Goal: Transaction & Acquisition: Purchase product/service

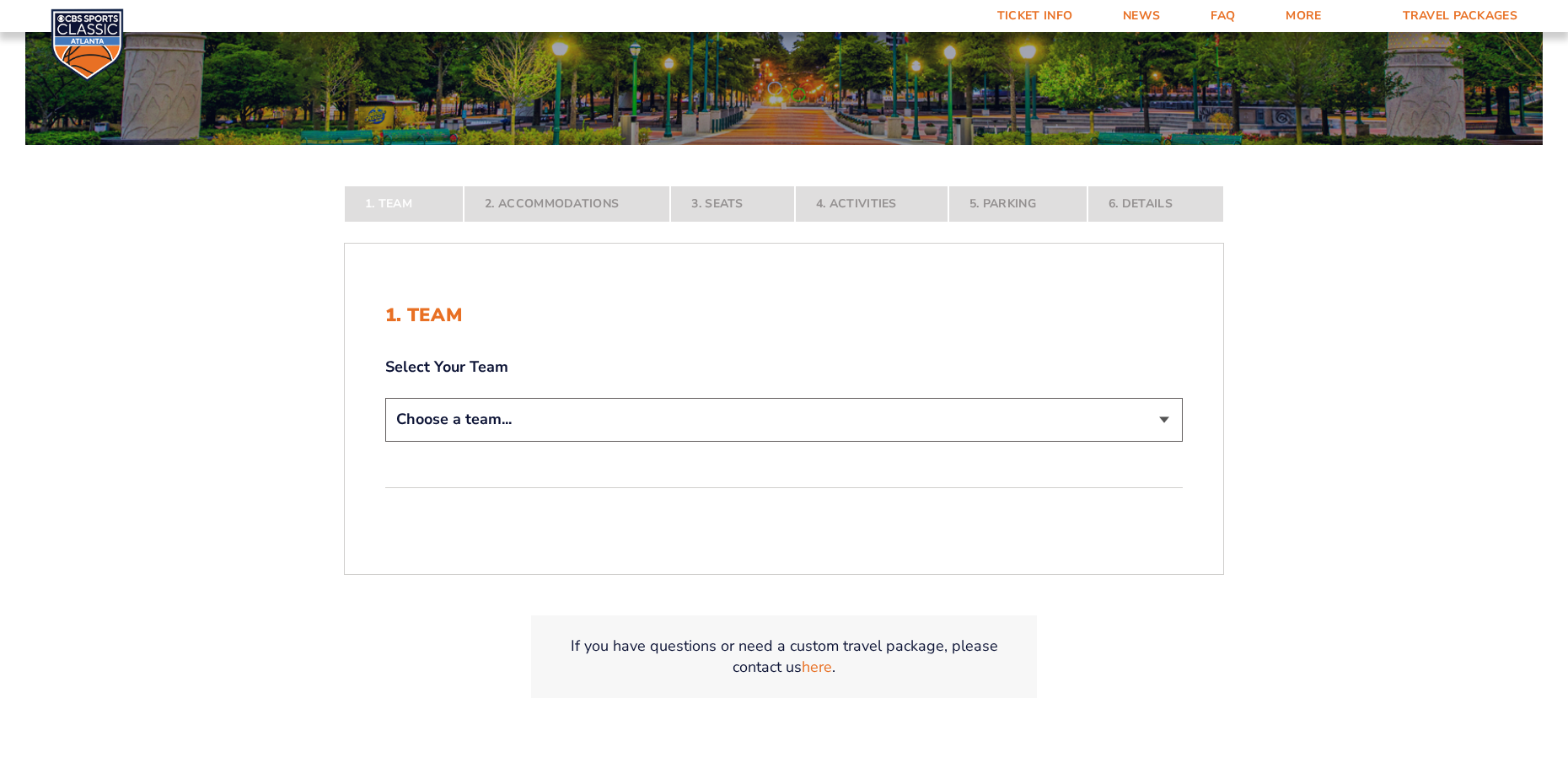
scroll to position [422, 0]
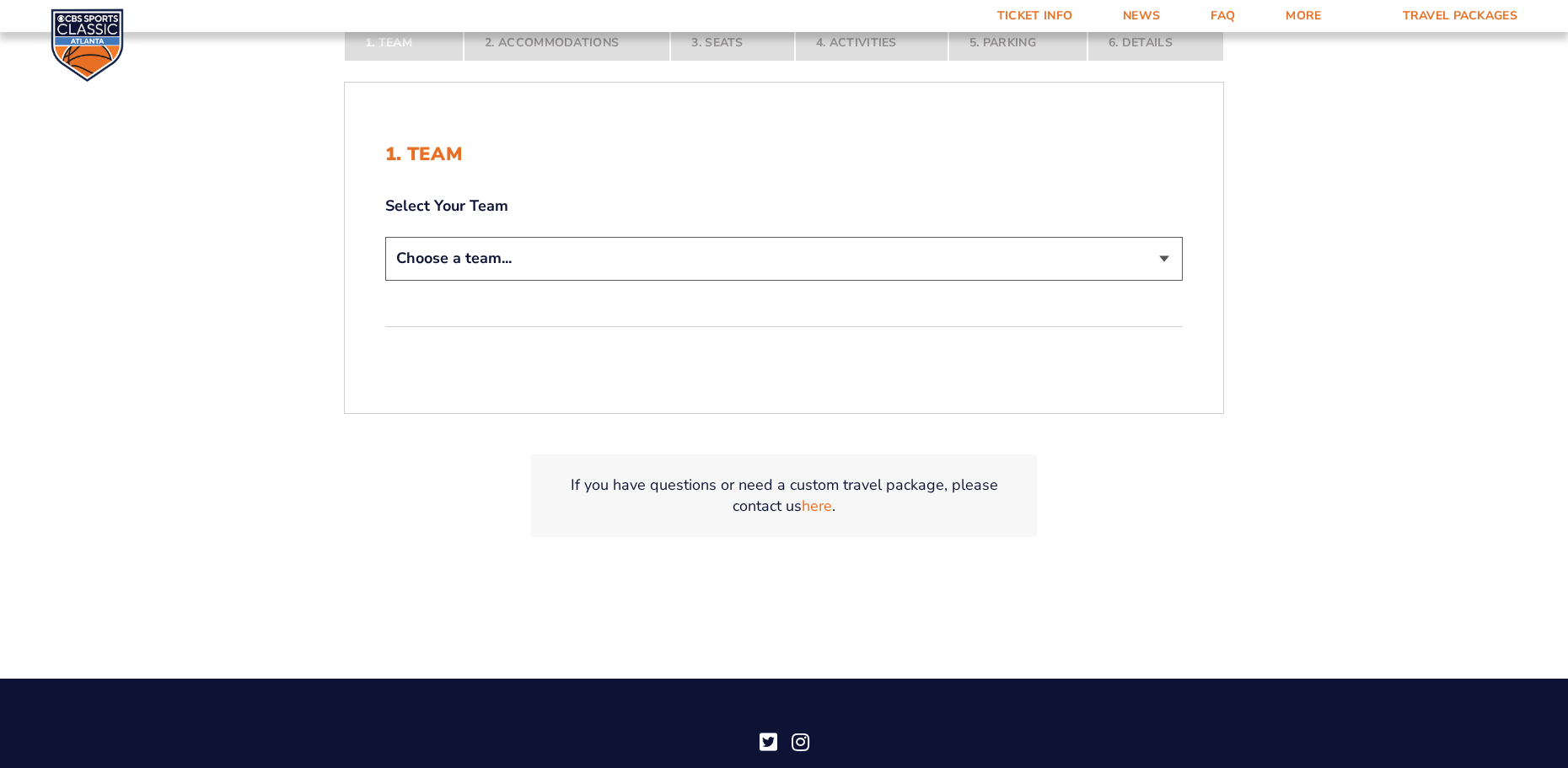
click at [1168, 258] on select "Choose a team... [US_STATE] Wildcats [US_STATE] State Buckeyes [US_STATE] Tar H…" at bounding box center [784, 258] width 797 height 43
select select "12956"
click at [385, 237] on select "Choose a team... [US_STATE] Wildcats [US_STATE] State Buckeyes [US_STATE] Tar H…" at bounding box center [784, 258] width 797 height 43
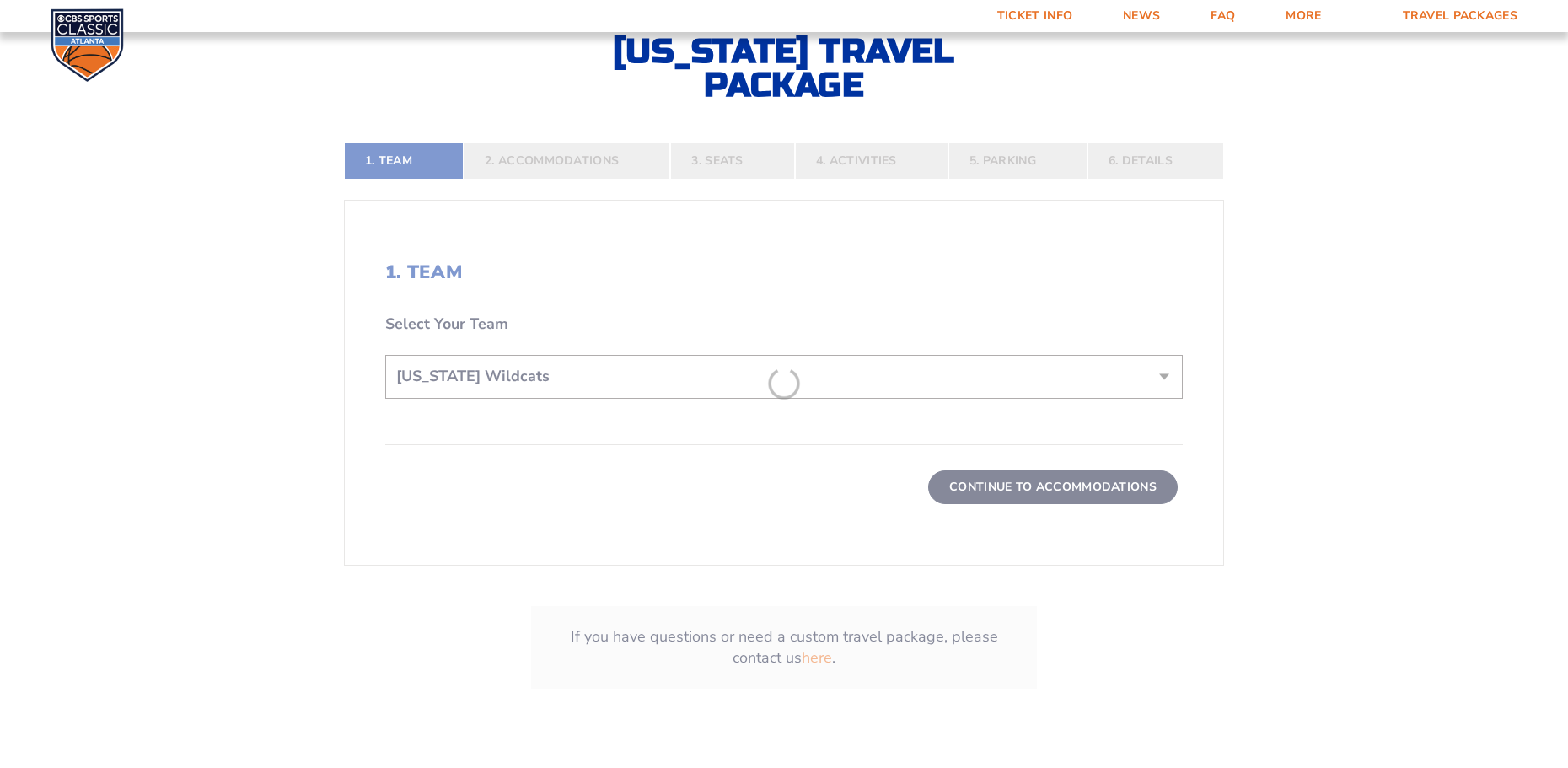
scroll to position [540, 0]
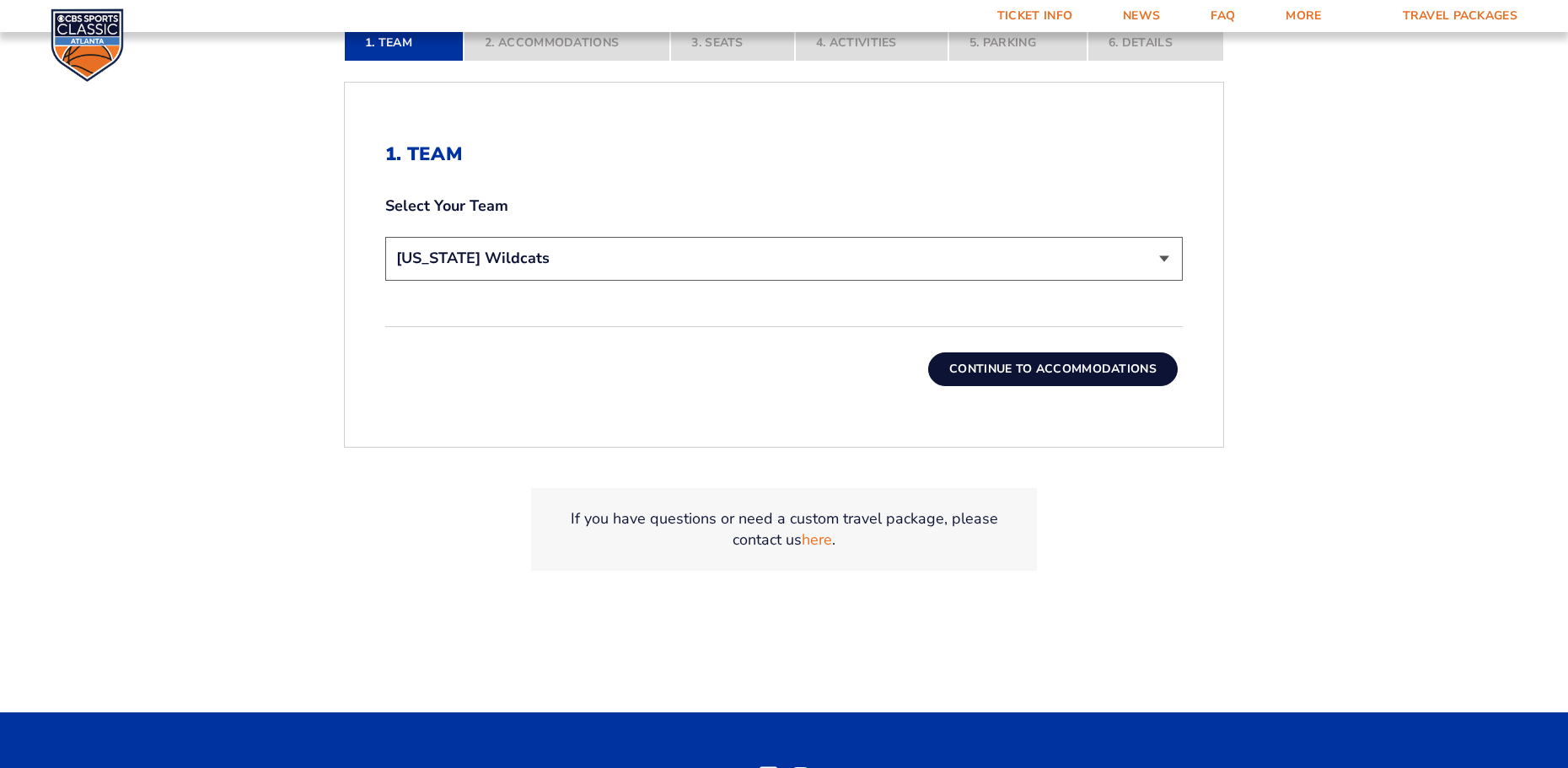
click at [1036, 358] on button "Continue To Accommodations" at bounding box center [1052, 369] width 250 height 34
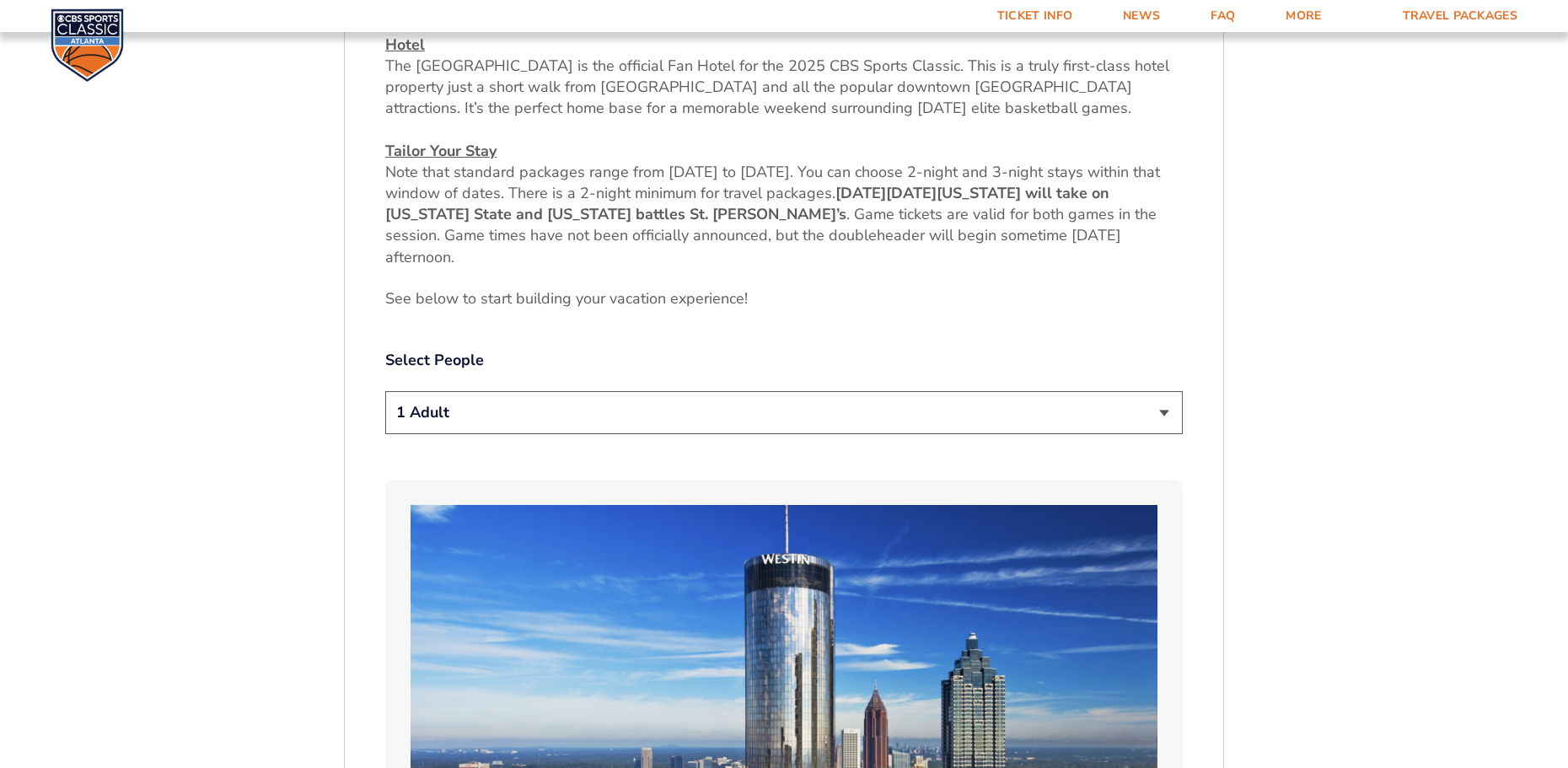
scroll to position [700, 0]
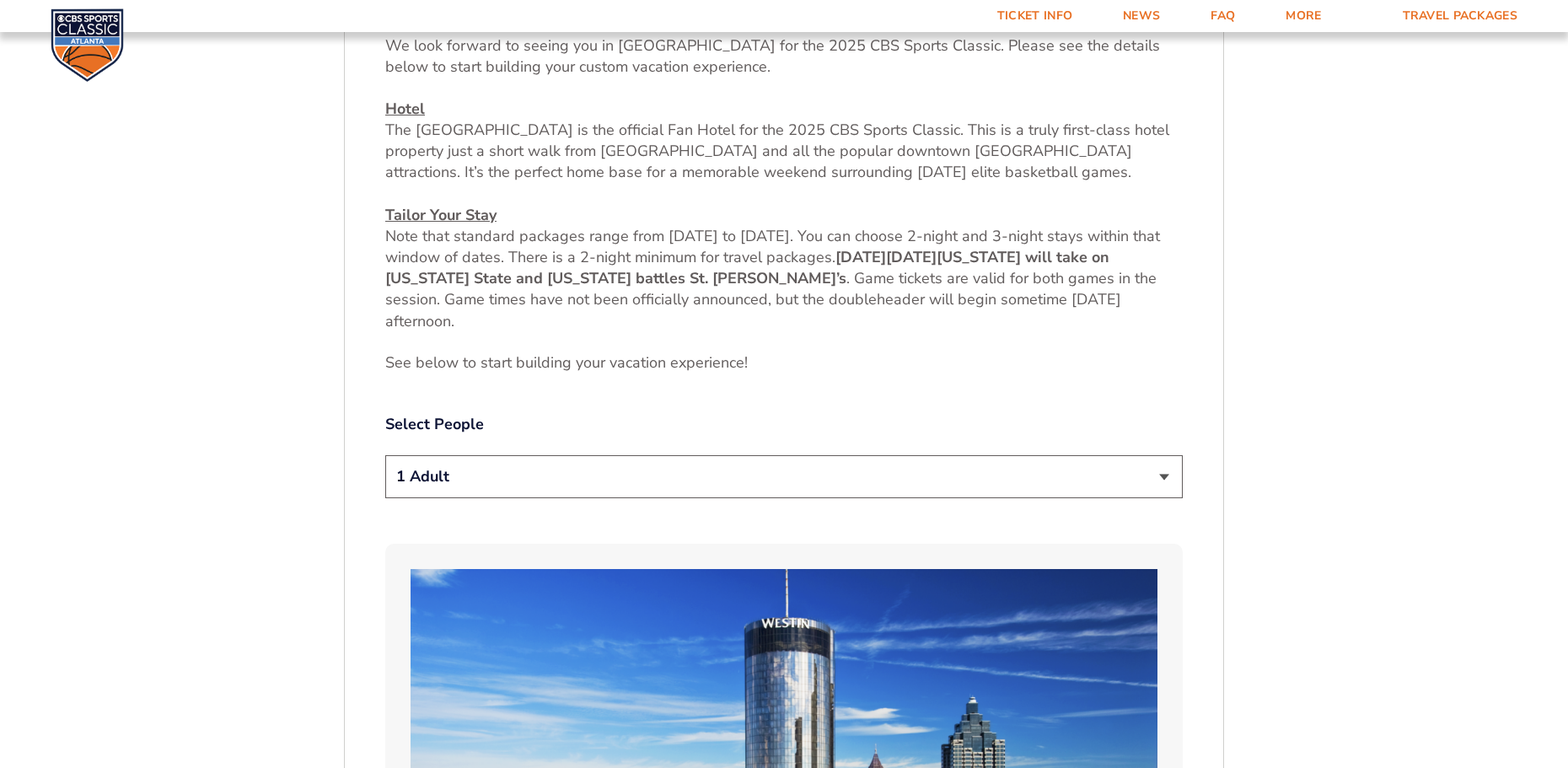
click at [1161, 473] on select "1 Adult 2 Adults 3 Adults 4 Adults 2 Adults + 1 Child 2 Adults + 2 Children 2 A…" at bounding box center [784, 477] width 797 height 43
select select "2 Adults"
click at [385, 456] on select "1 Adult 2 Adults 3 Adults 4 Adults 2 Adults + 1 Child 2 Adults + 2 Children 2 A…" at bounding box center [784, 477] width 797 height 43
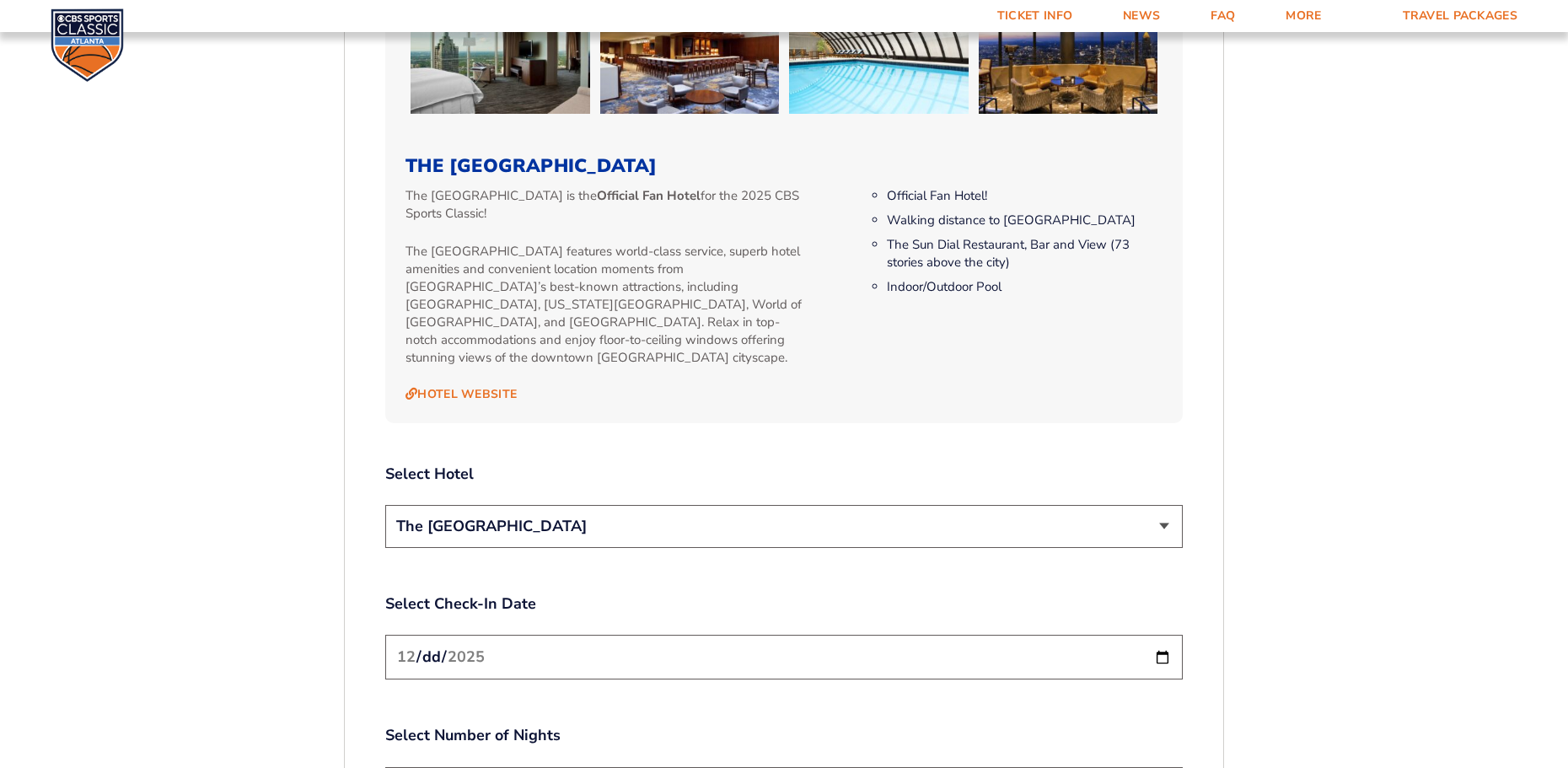
scroll to position [1880, 0]
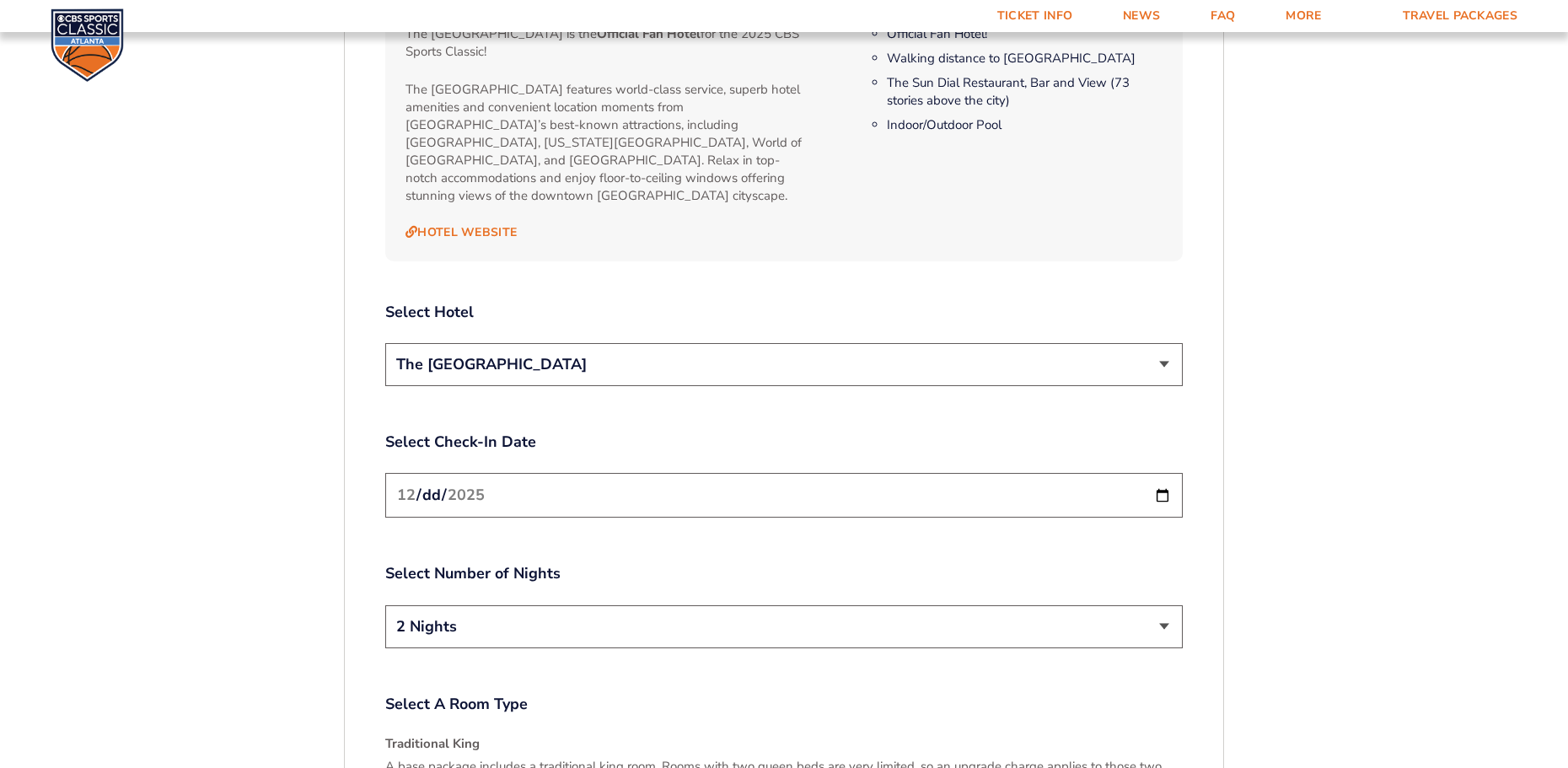
click at [1161, 344] on select "The [GEOGRAPHIC_DATA]" at bounding box center [784, 365] width 797 height 43
click at [385, 344] on select "The [GEOGRAPHIC_DATA]" at bounding box center [784, 365] width 797 height 43
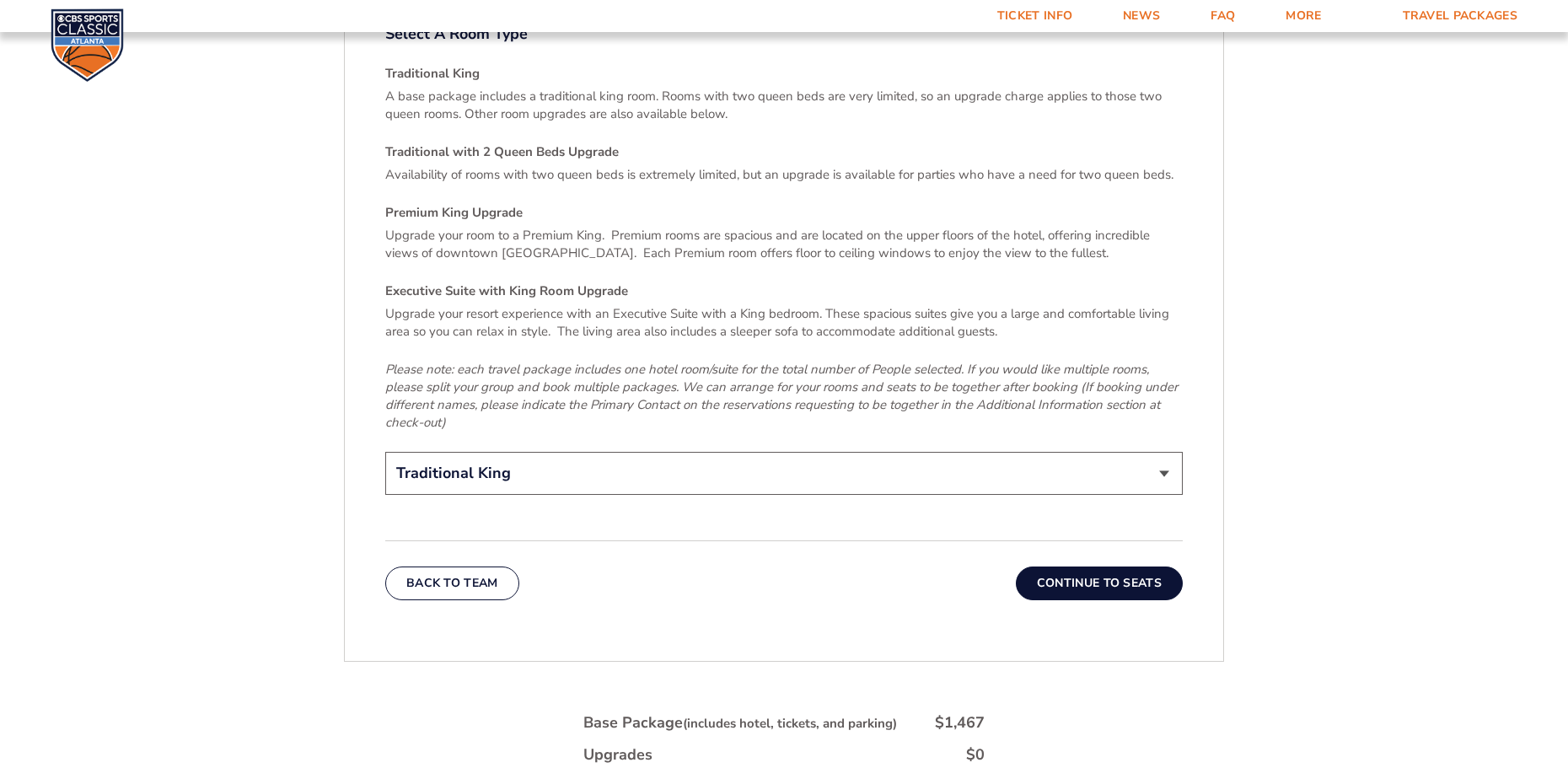
scroll to position [2555, 0]
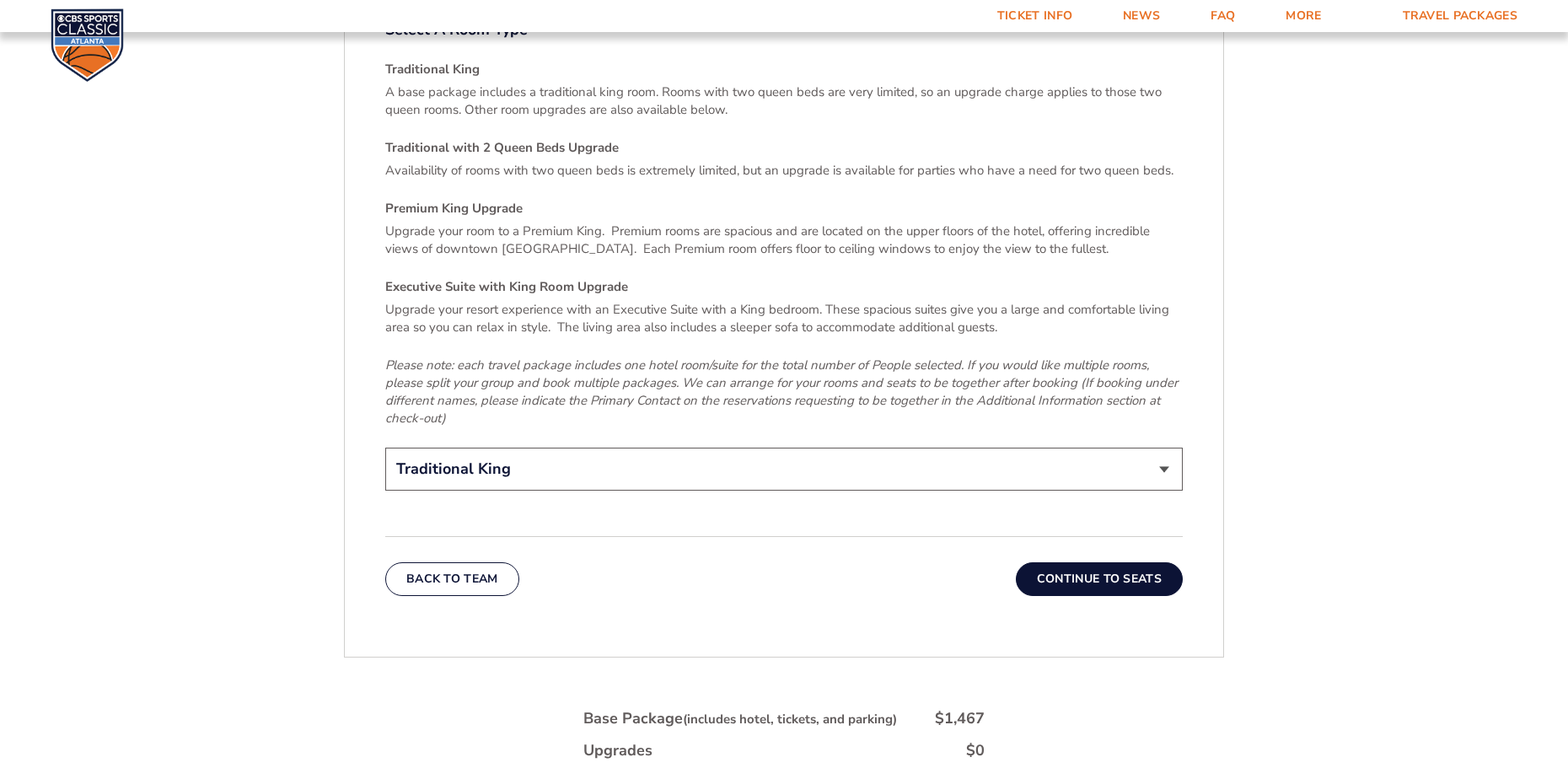
click at [1099, 562] on button "Continue To Seats" at bounding box center [1099, 579] width 167 height 34
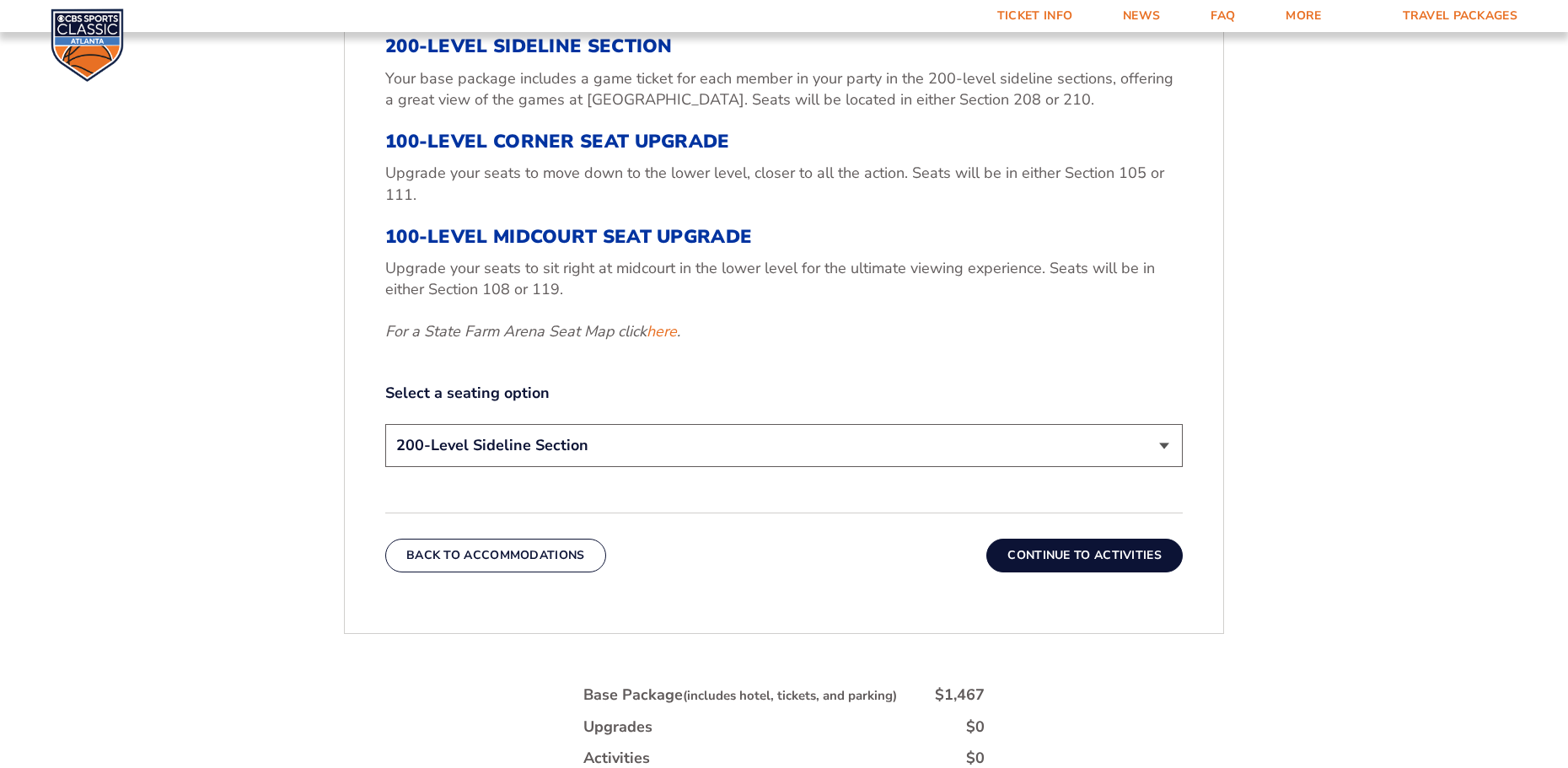
scroll to position [616, 0]
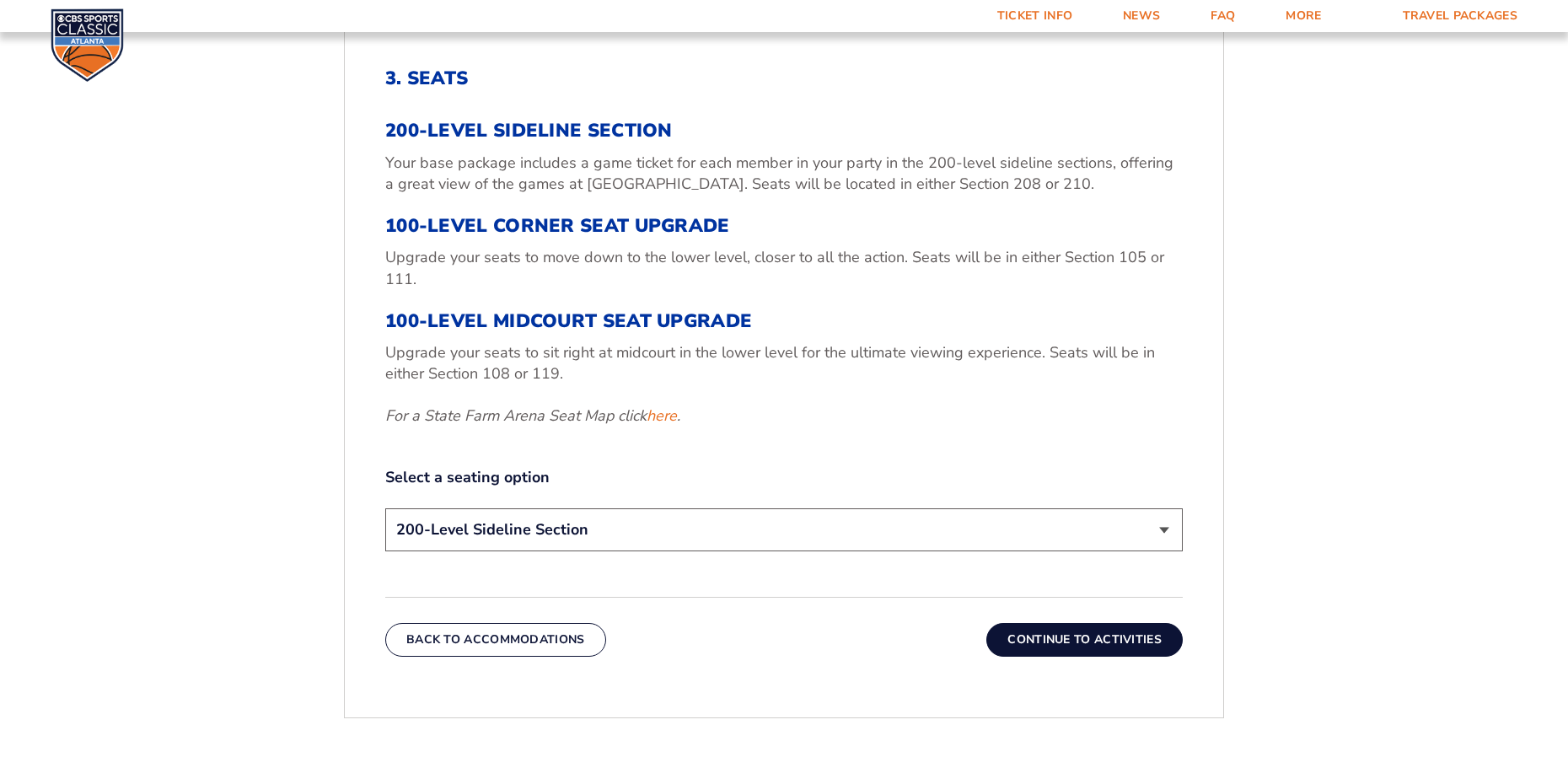
click at [1165, 526] on select "200-Level Sideline Section 100-Level Corner Seat Upgrade (+$120 per person) 100…" at bounding box center [784, 530] width 797 height 43
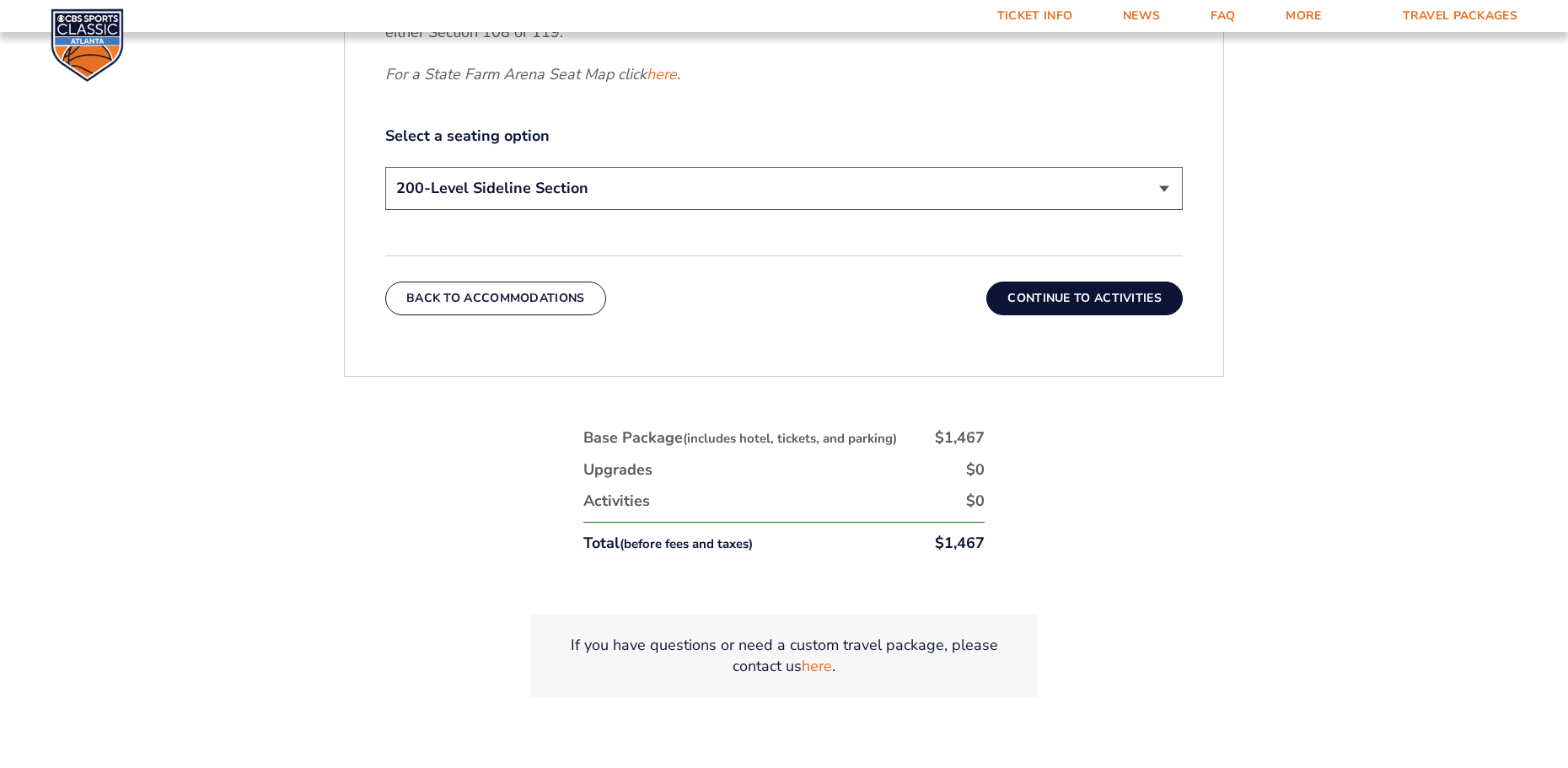
scroll to position [927, 0]
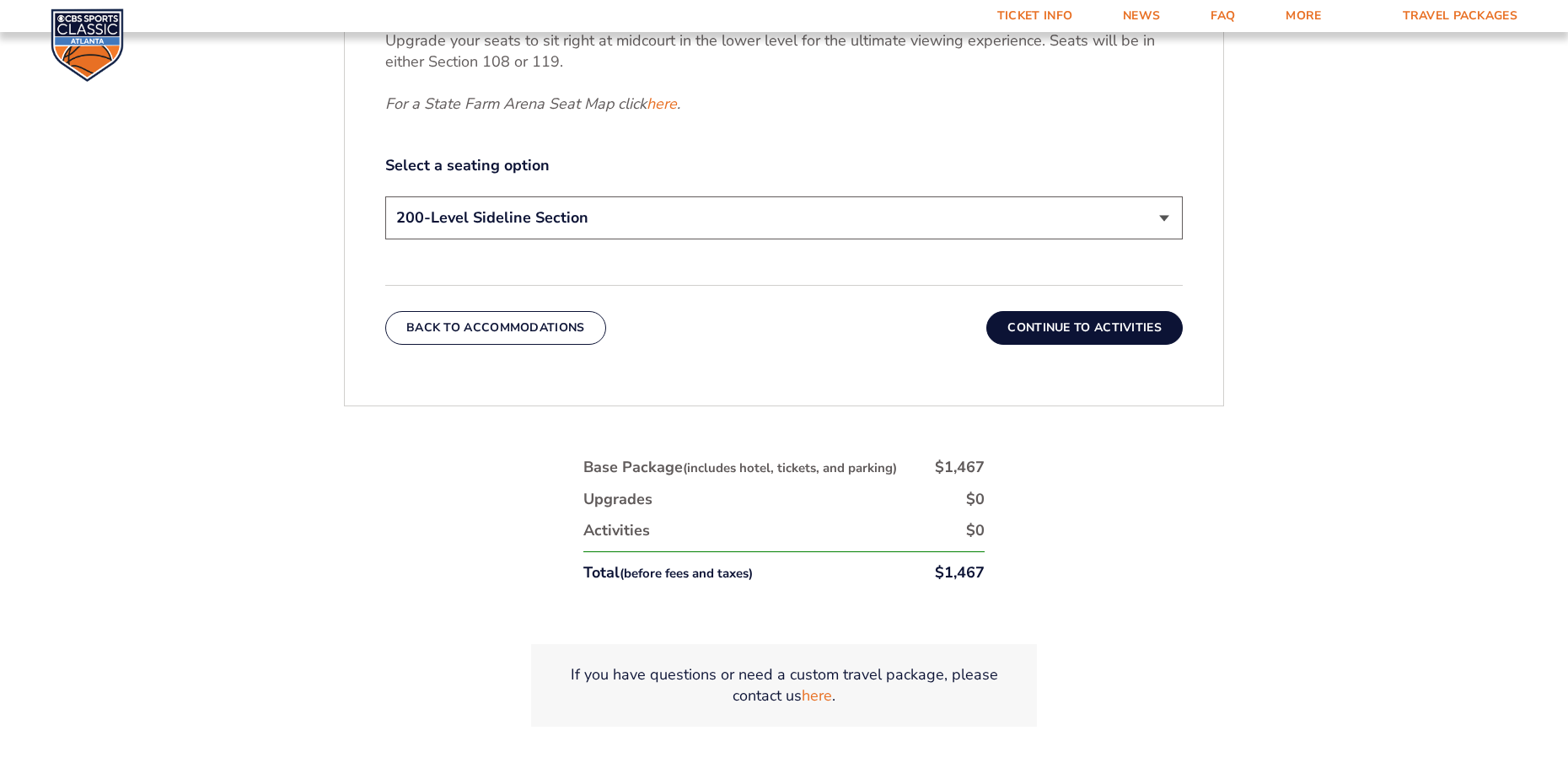
click at [1163, 217] on select "200-Level Sideline Section 100-Level Corner Seat Upgrade (+$120 per person) 100…" at bounding box center [784, 218] width 797 height 43
select select "100-Level Midcourt Seat Upgrade"
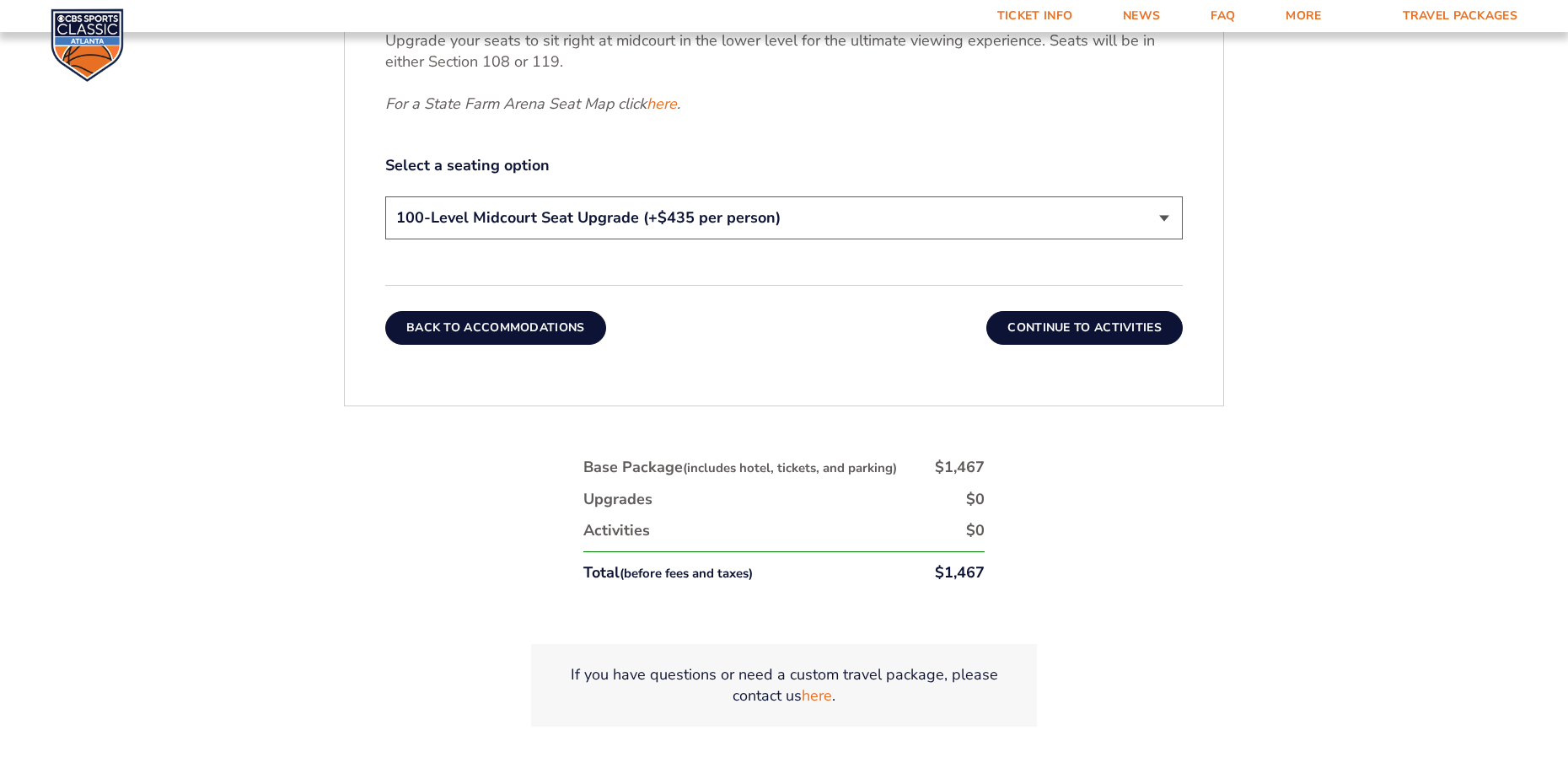
click at [385, 197] on select "200-Level Sideline Section 100-Level Corner Seat Upgrade (+$120 per person) 100…" at bounding box center [784, 218] width 797 height 43
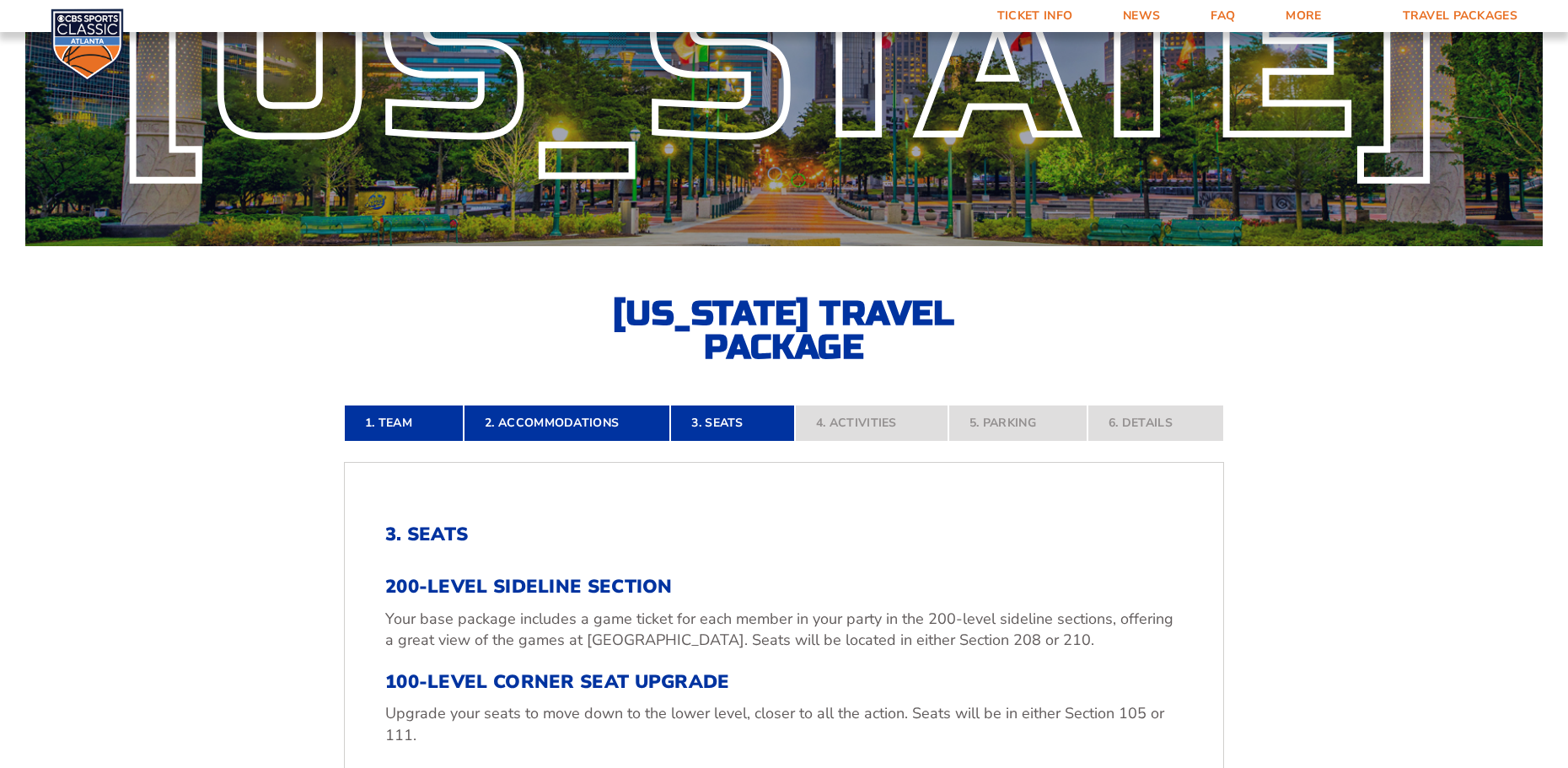
scroll to position [253, 0]
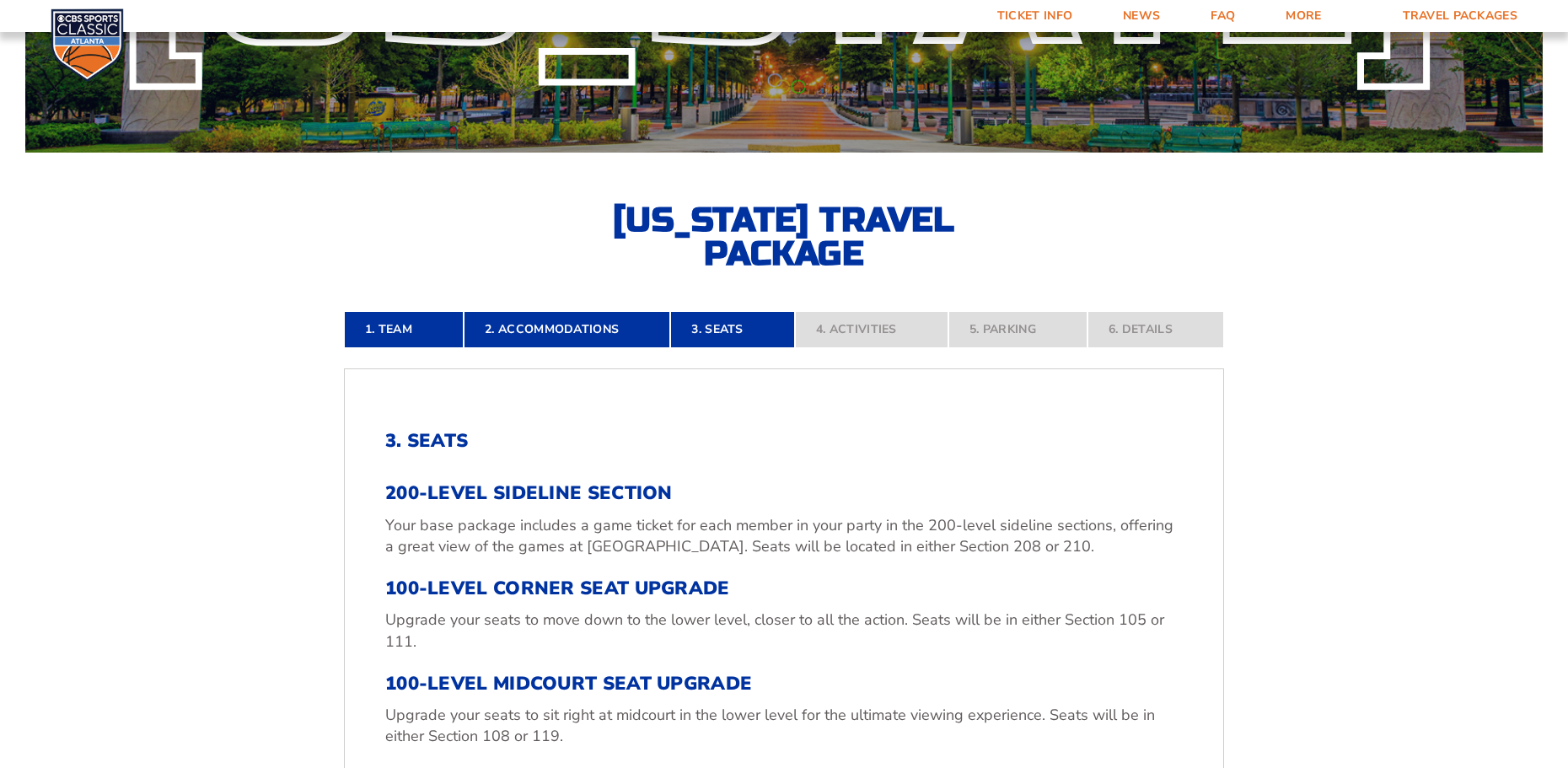
click at [849, 323] on nav "1. Team 2. Accommodations 3. Seats 4. Activities 5. Parking 6. Details" at bounding box center [784, 330] width 880 height 37
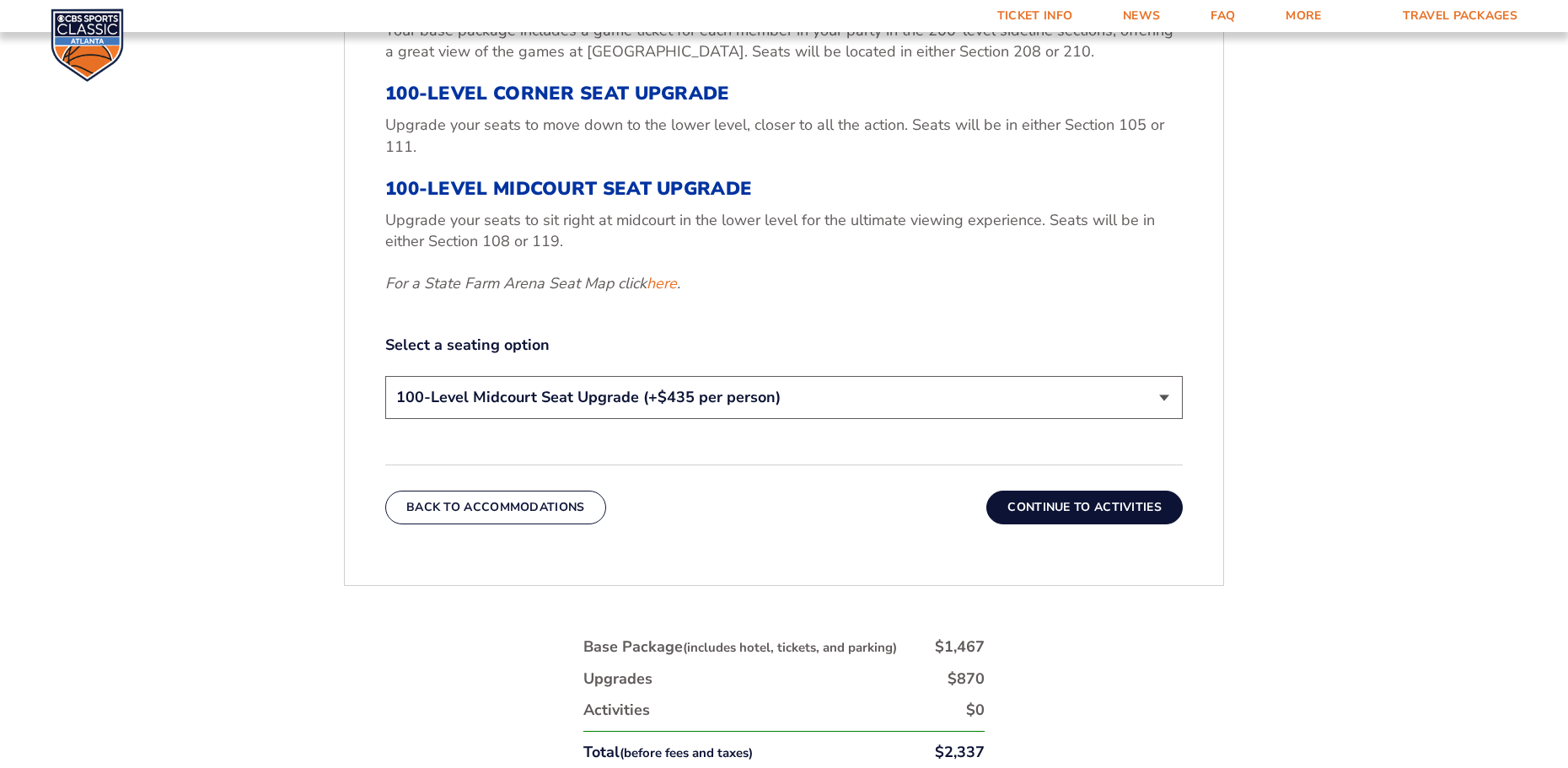
scroll to position [927, 0]
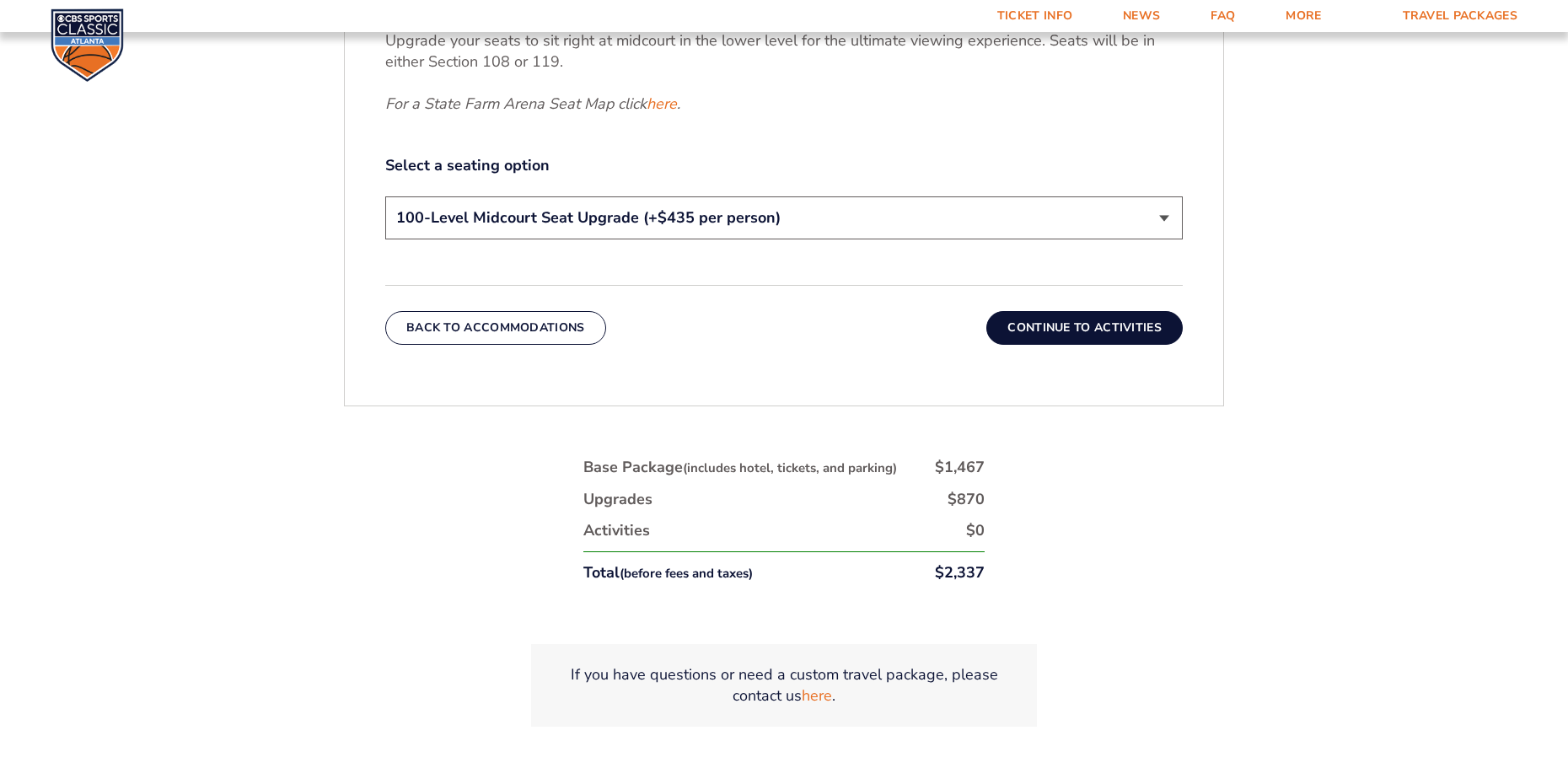
click at [1086, 325] on button "Continue To Activities" at bounding box center [1084, 328] width 197 height 34
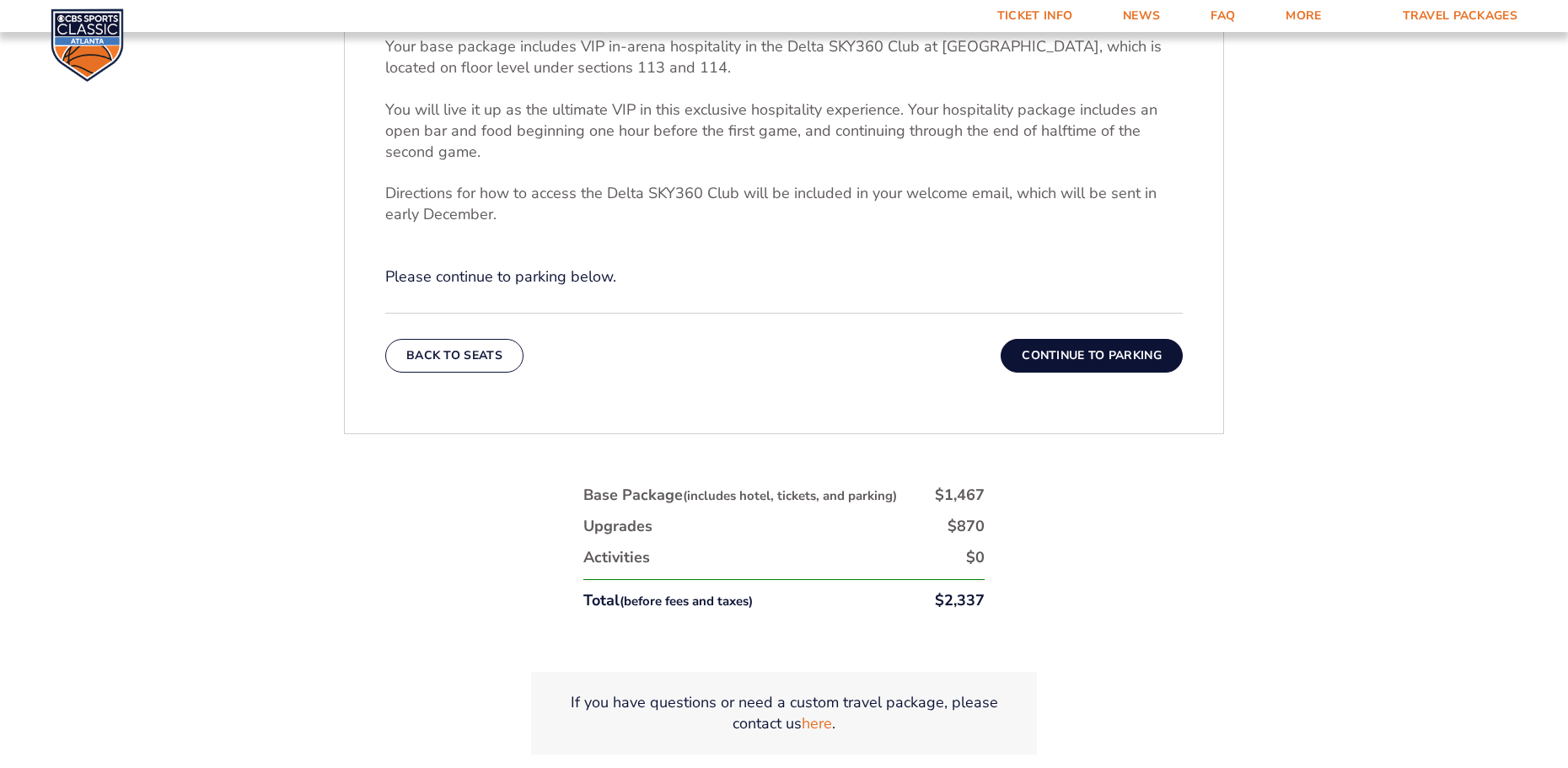
scroll to position [700, 0]
click at [1097, 351] on button "Continue To Parking" at bounding box center [1091, 355] width 182 height 34
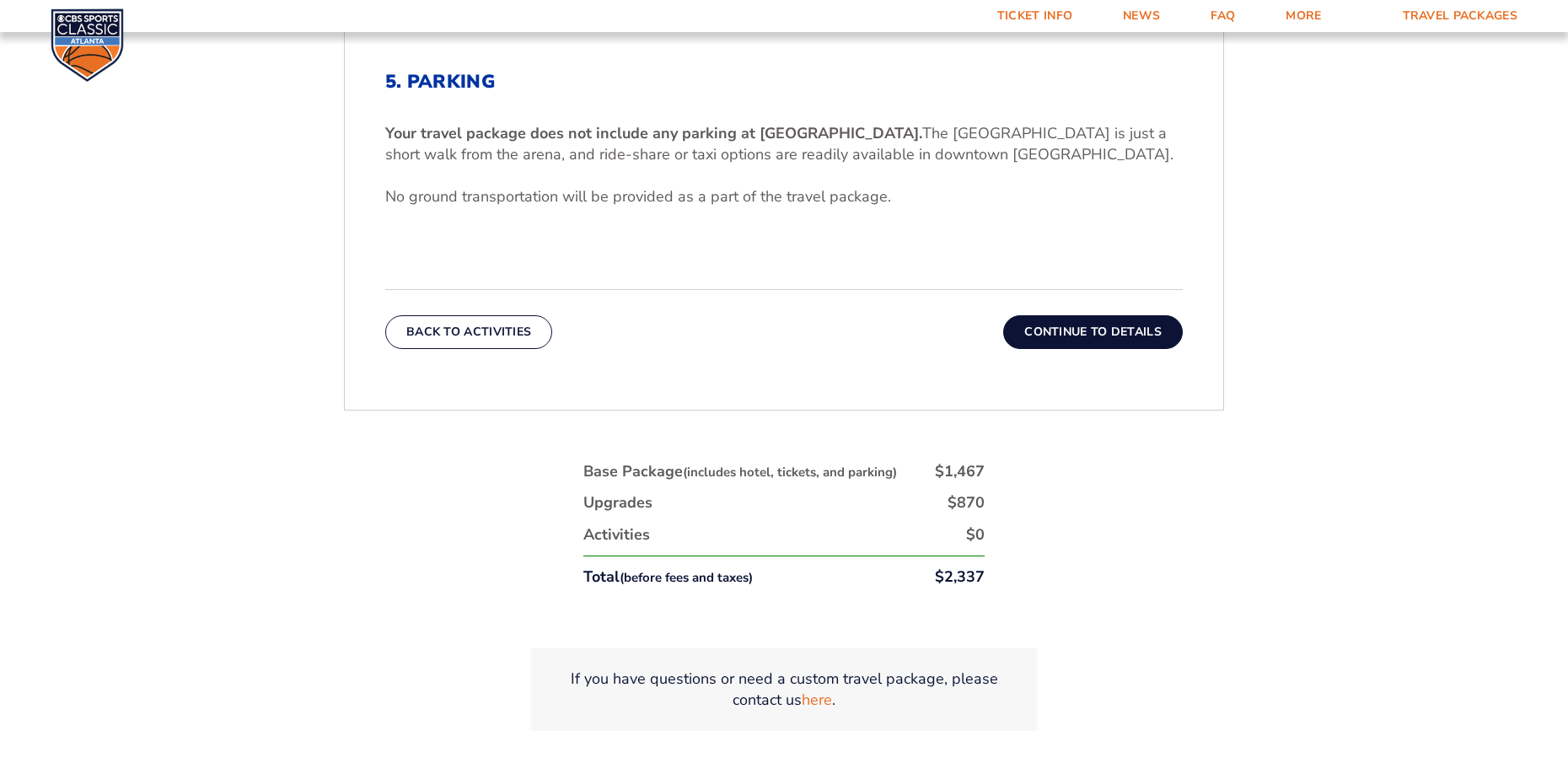
scroll to position [616, 0]
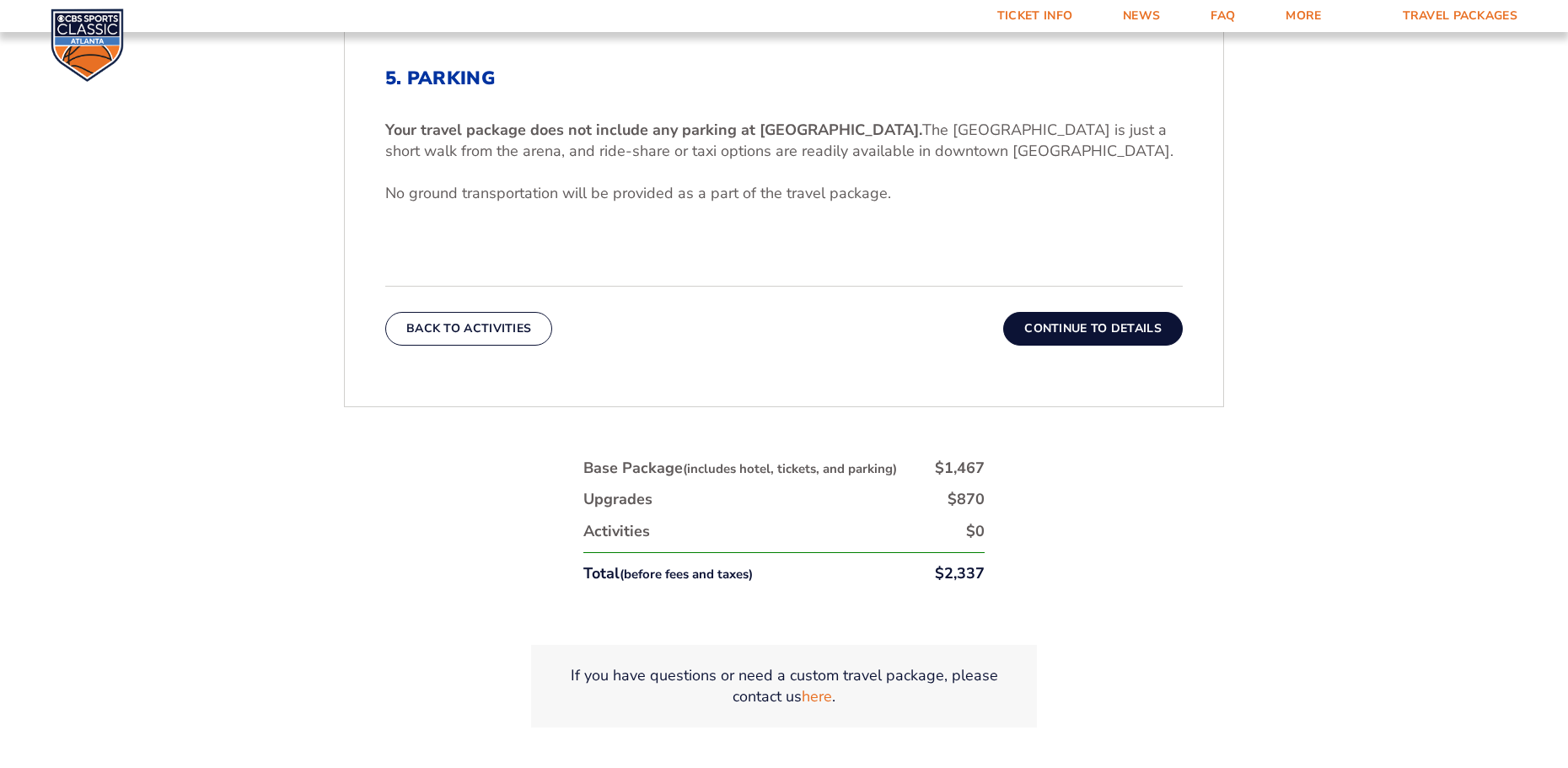
click at [1103, 325] on button "Continue To Details" at bounding box center [1093, 329] width 180 height 34
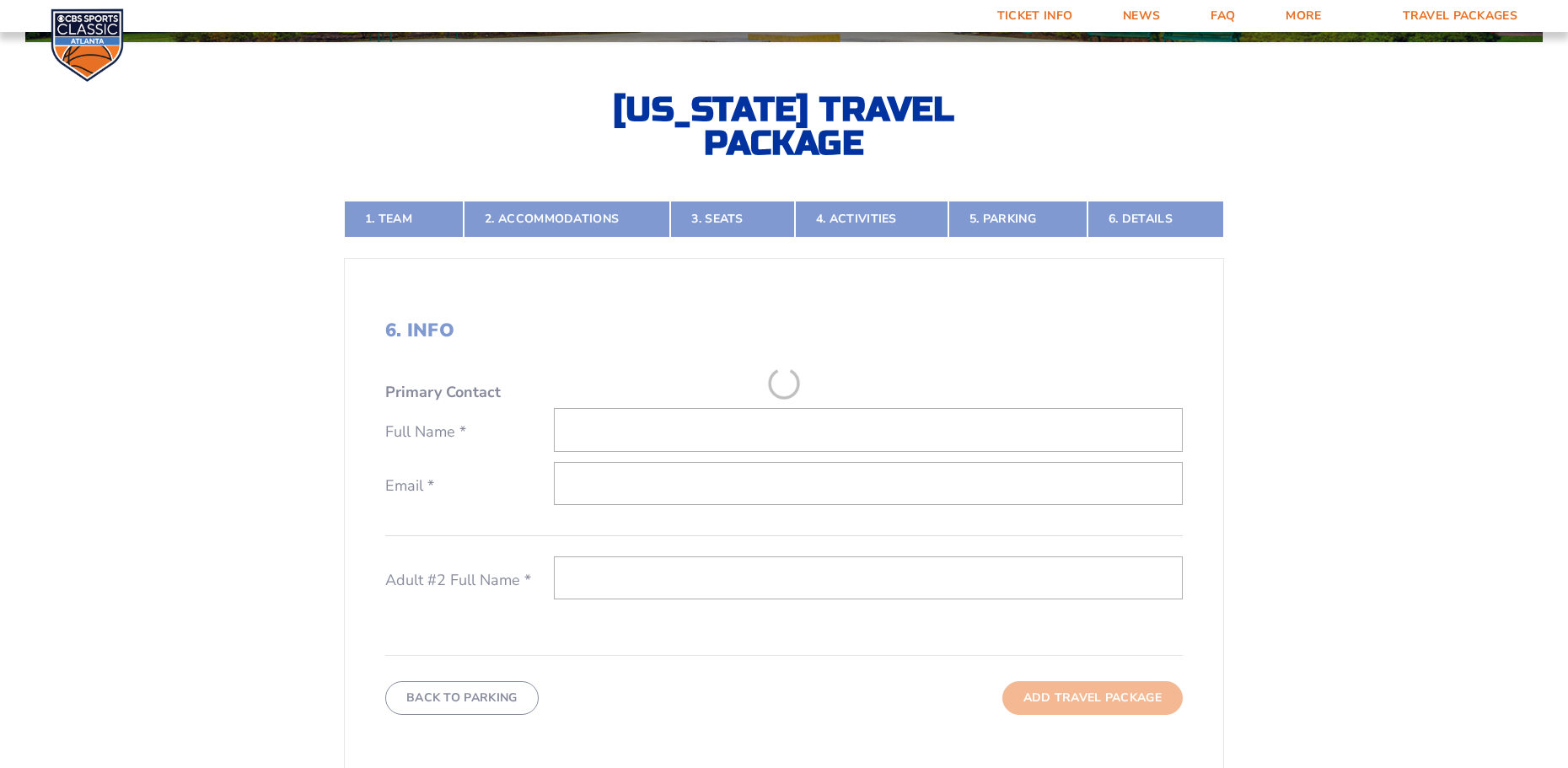
scroll to position [362, 0]
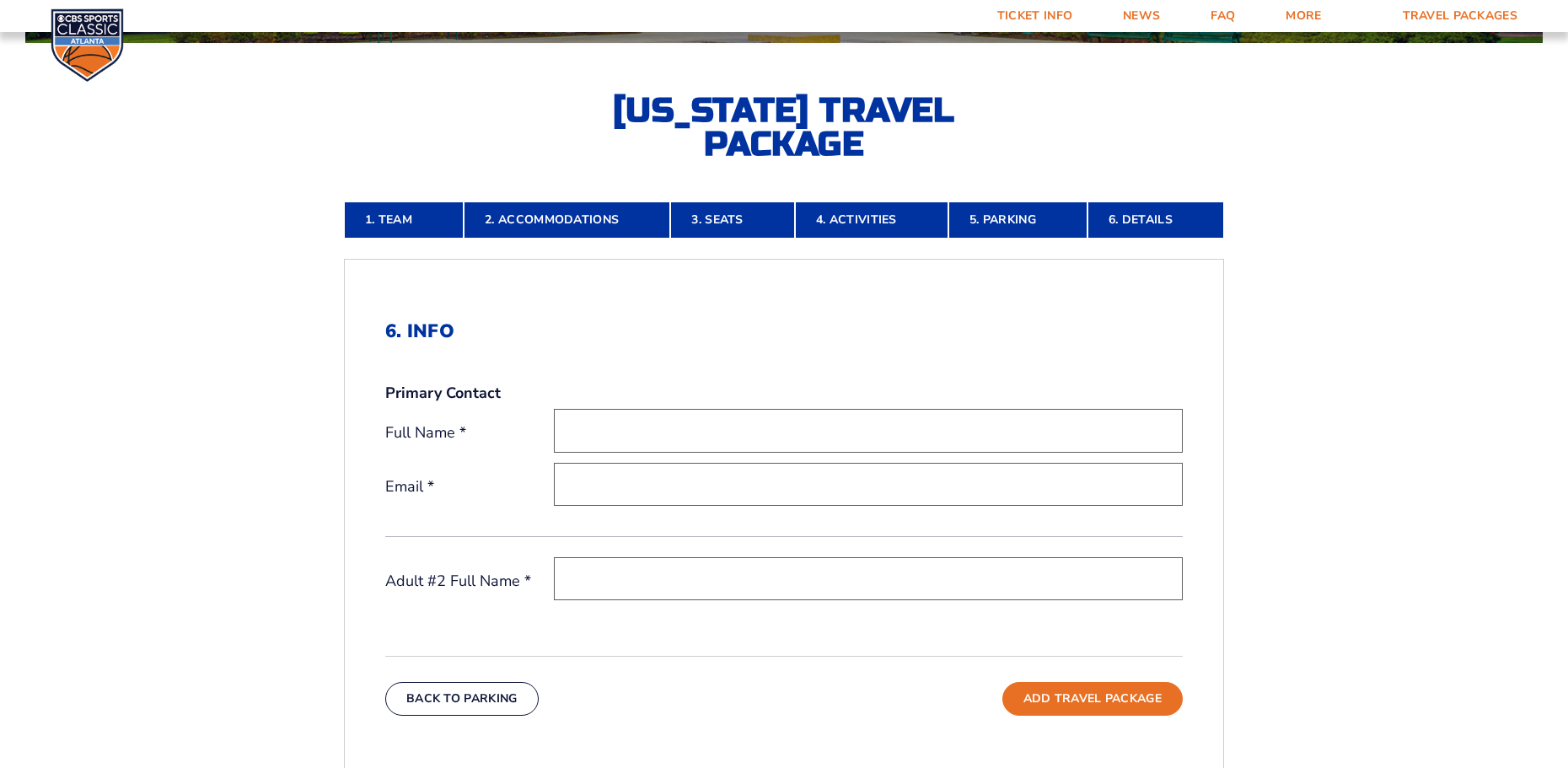
click at [605, 427] on input "text" at bounding box center [868, 431] width 629 height 43
type input "Larry G Martin"
type input "[EMAIL_ADDRESS][DOMAIN_NAME]"
click at [600, 585] on input "text" at bounding box center [868, 578] width 629 height 43
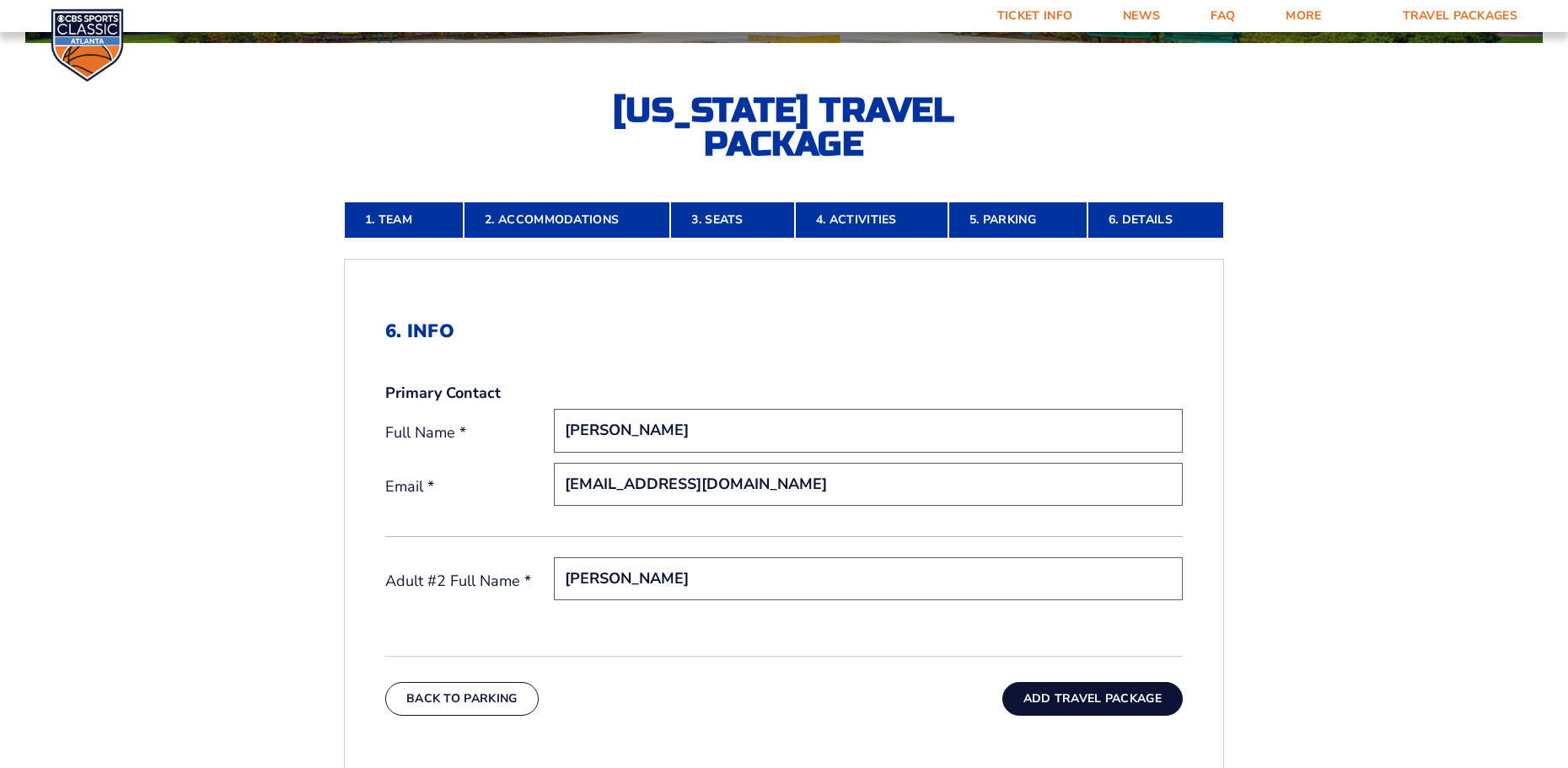
type input "Pamela Martin"
click at [1098, 702] on button "Add Travel Package" at bounding box center [1092, 699] width 181 height 34
click at [1076, 693] on button "Add Travel Package" at bounding box center [1092, 699] width 181 height 34
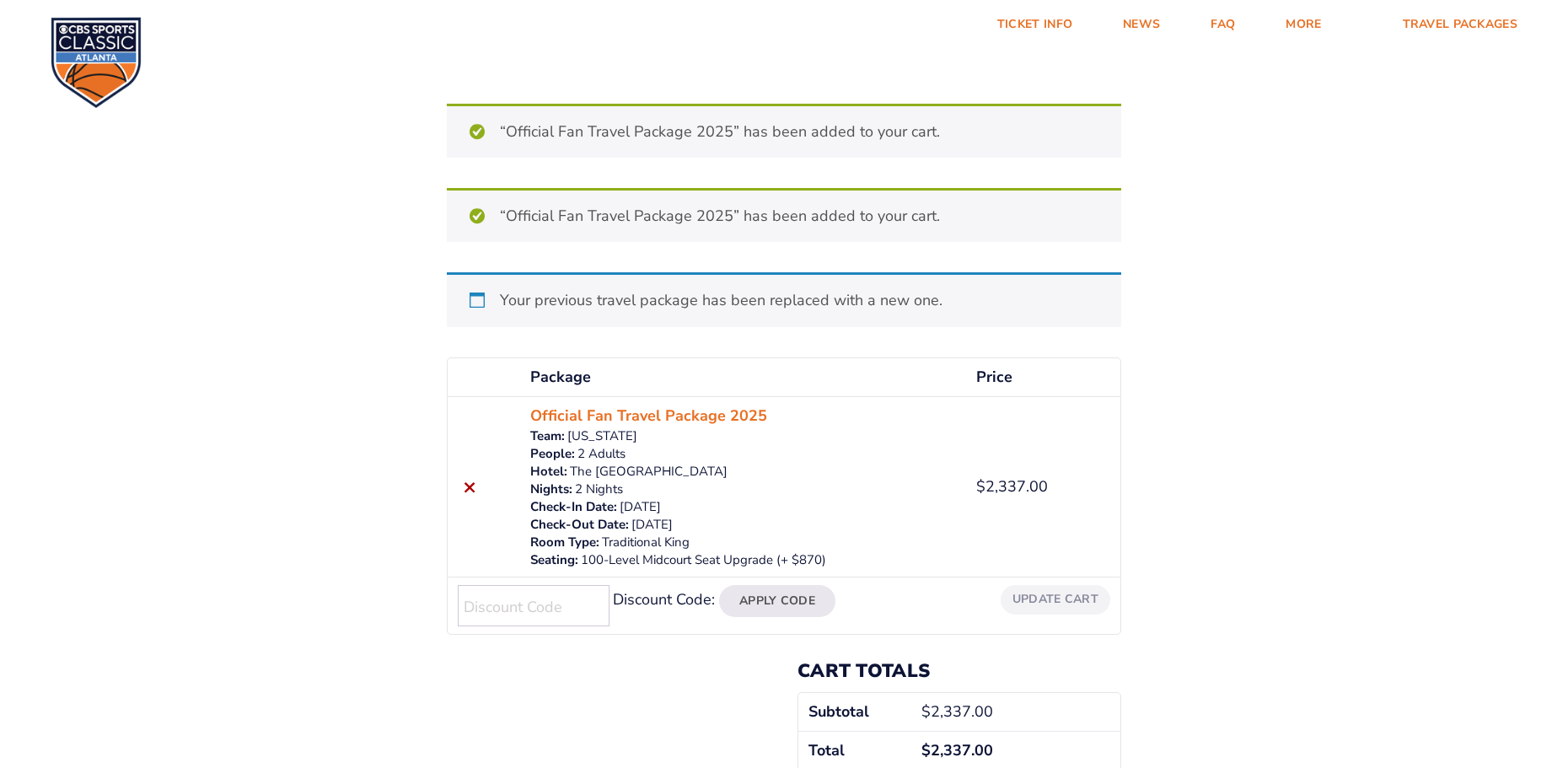
scroll to position [253, 0]
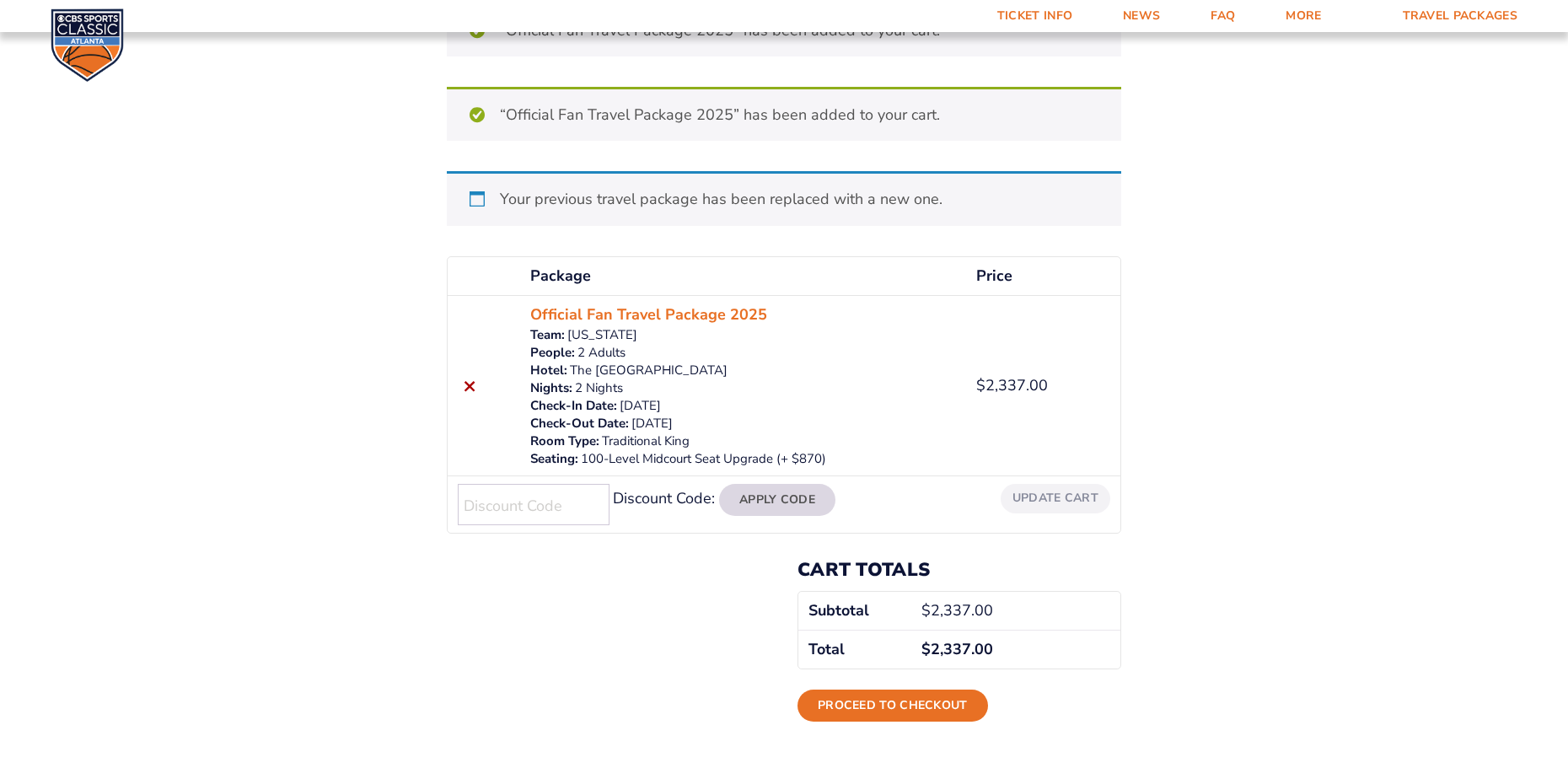
click at [794, 495] on button "Apply Code" at bounding box center [776, 500] width 117 height 32
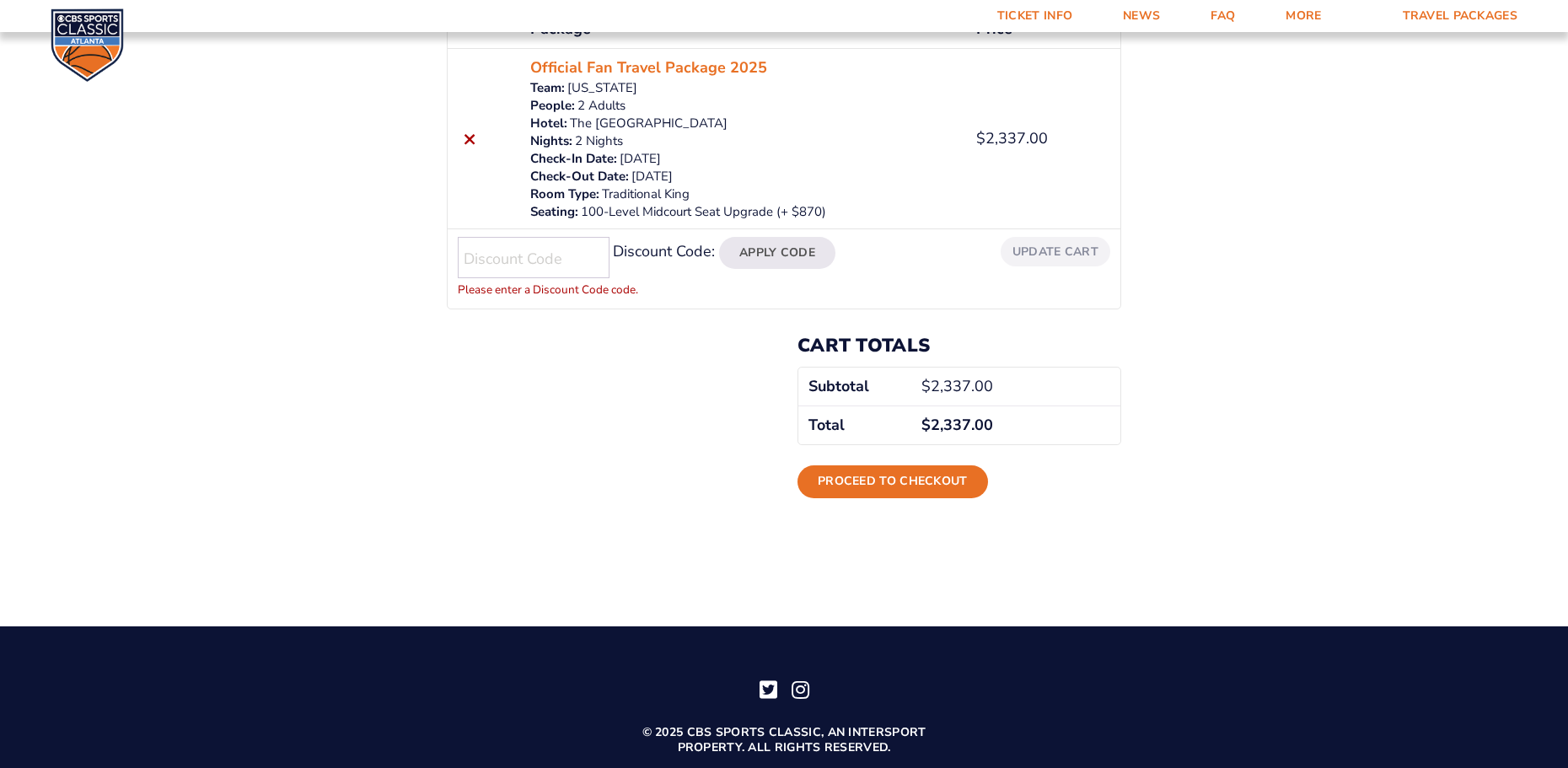
scroll to position [162, 0]
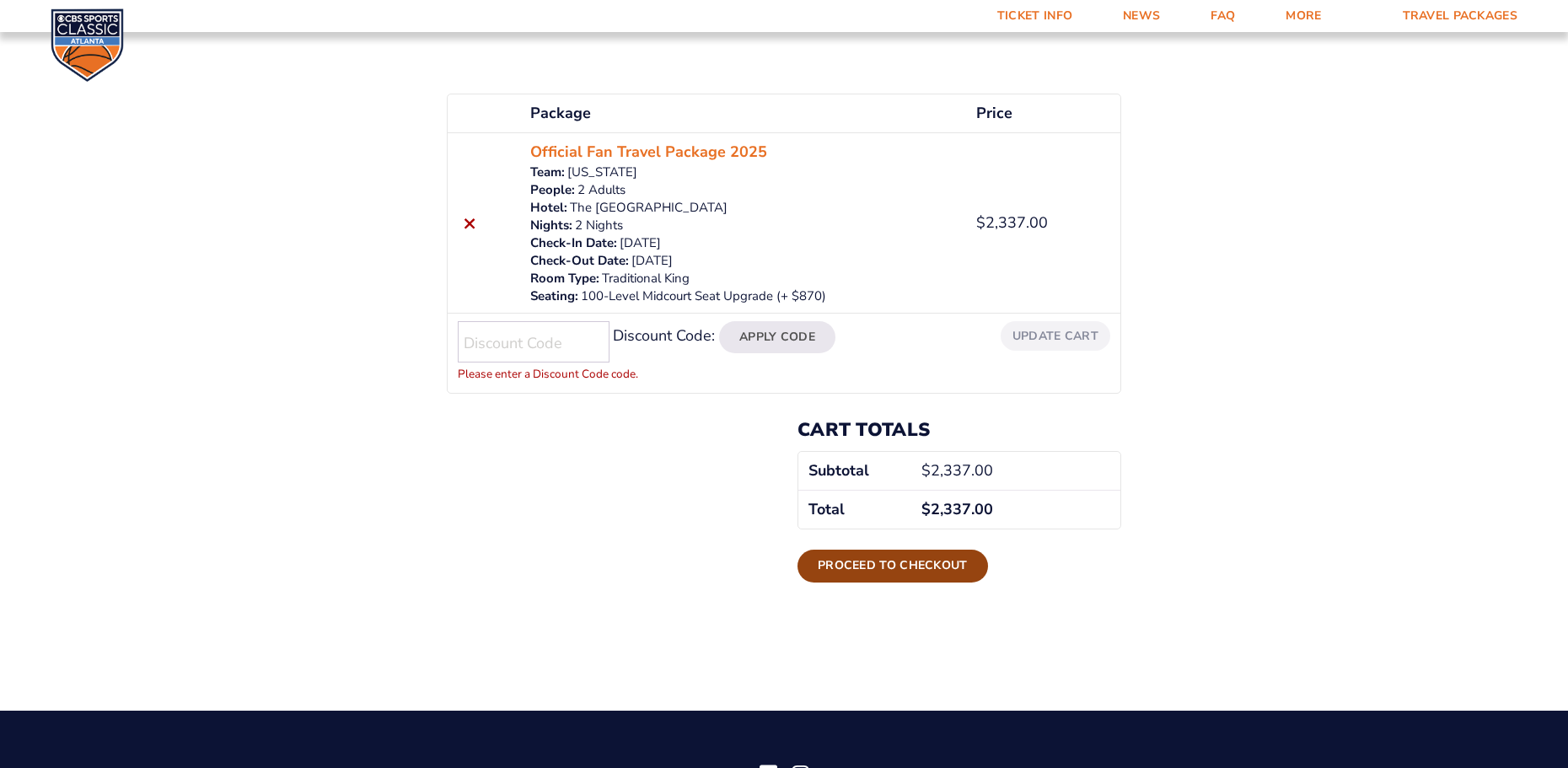
click at [886, 559] on link "Proceed to checkout" at bounding box center [892, 566] width 190 height 32
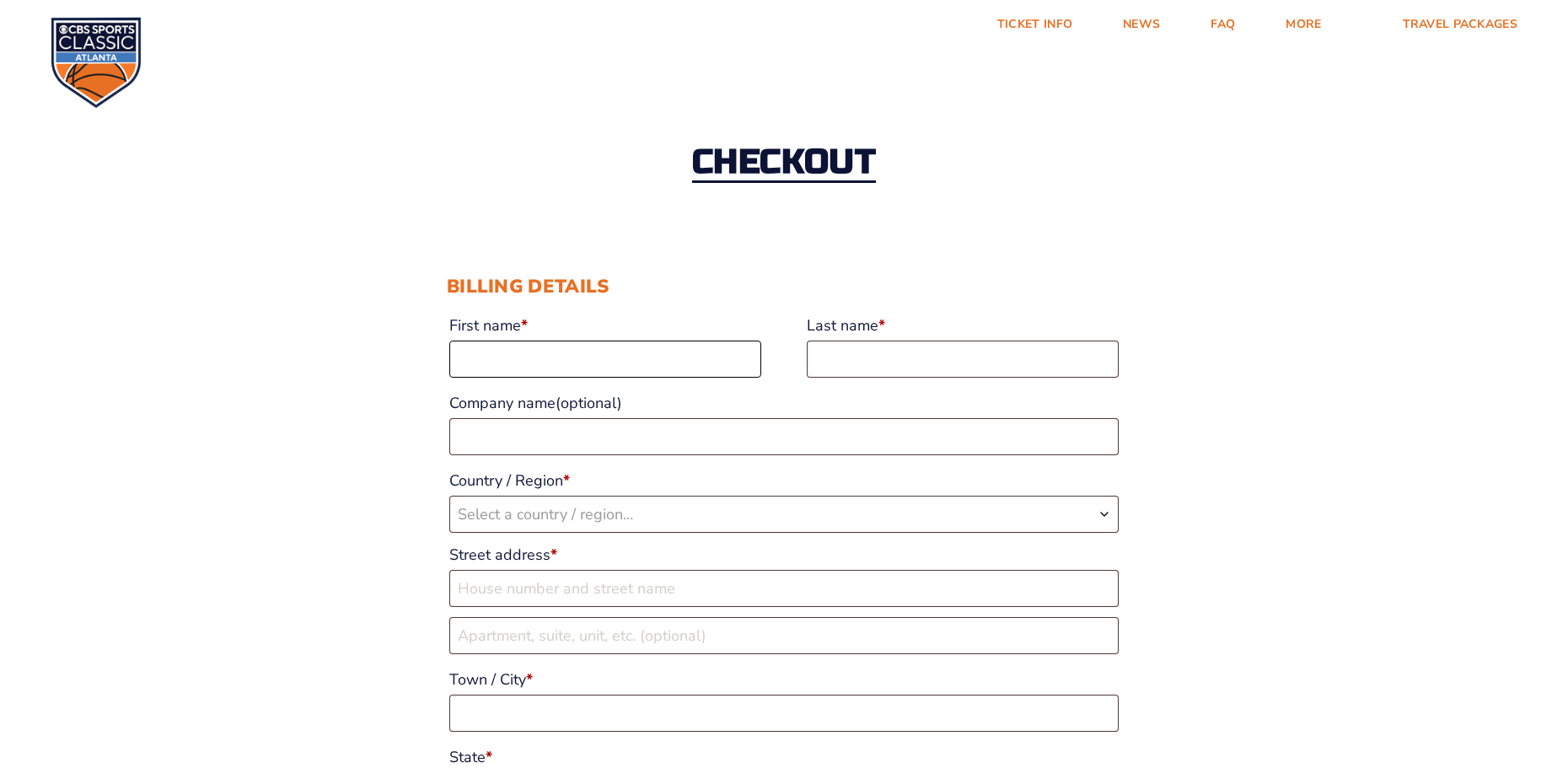
click at [471, 360] on input "First name *" at bounding box center [605, 360] width 312 height 37
click at [565, 355] on input "First name *" at bounding box center [605, 360] width 312 height 37
type input "Larry"
type input "Martin"
select select "US"
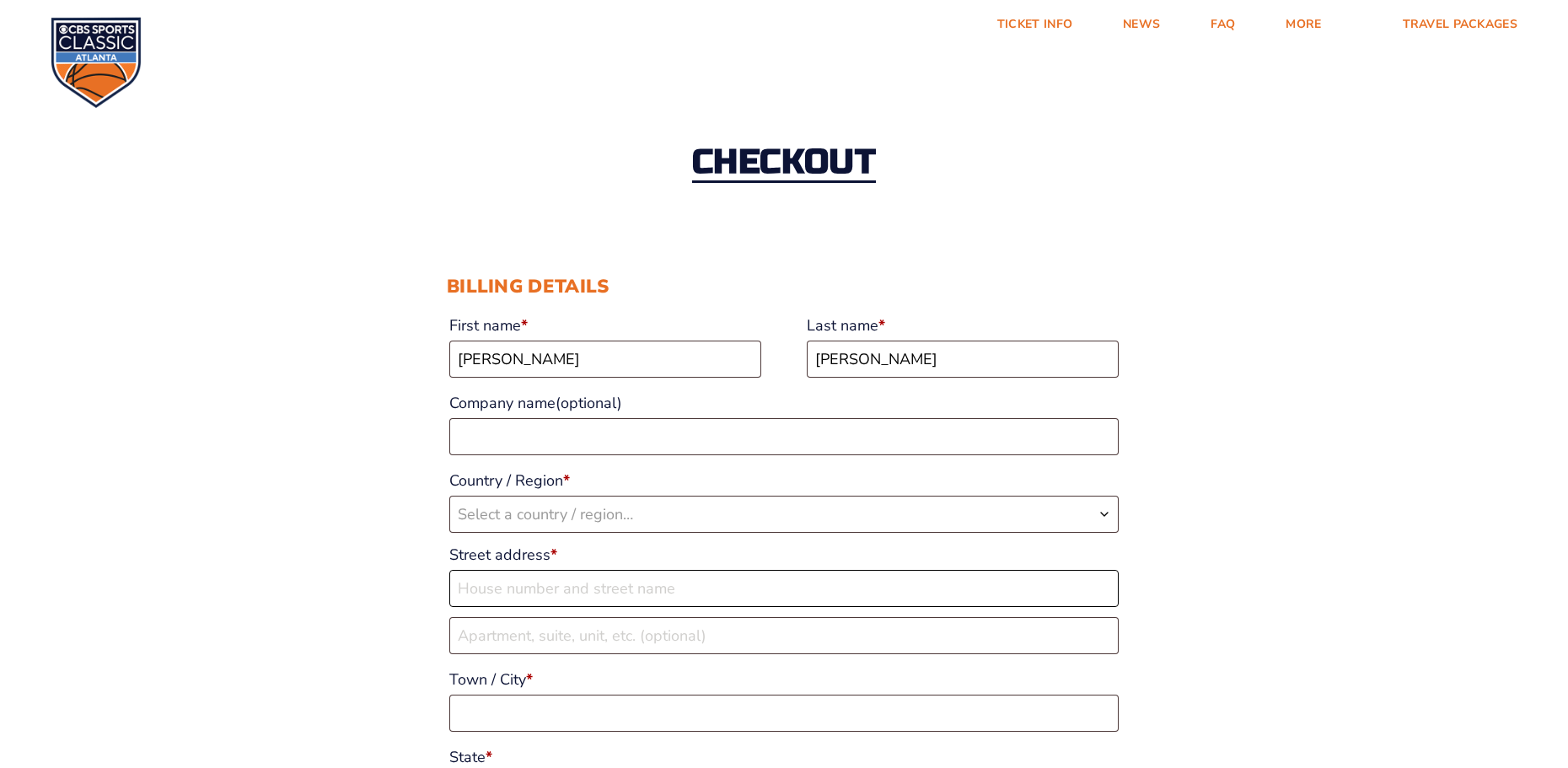
type input "6087 McNutt Drive"
type input "Paducah"
type input "42001"
type input "2703319286"
type input "[EMAIL_ADDRESS][DOMAIN_NAME]"
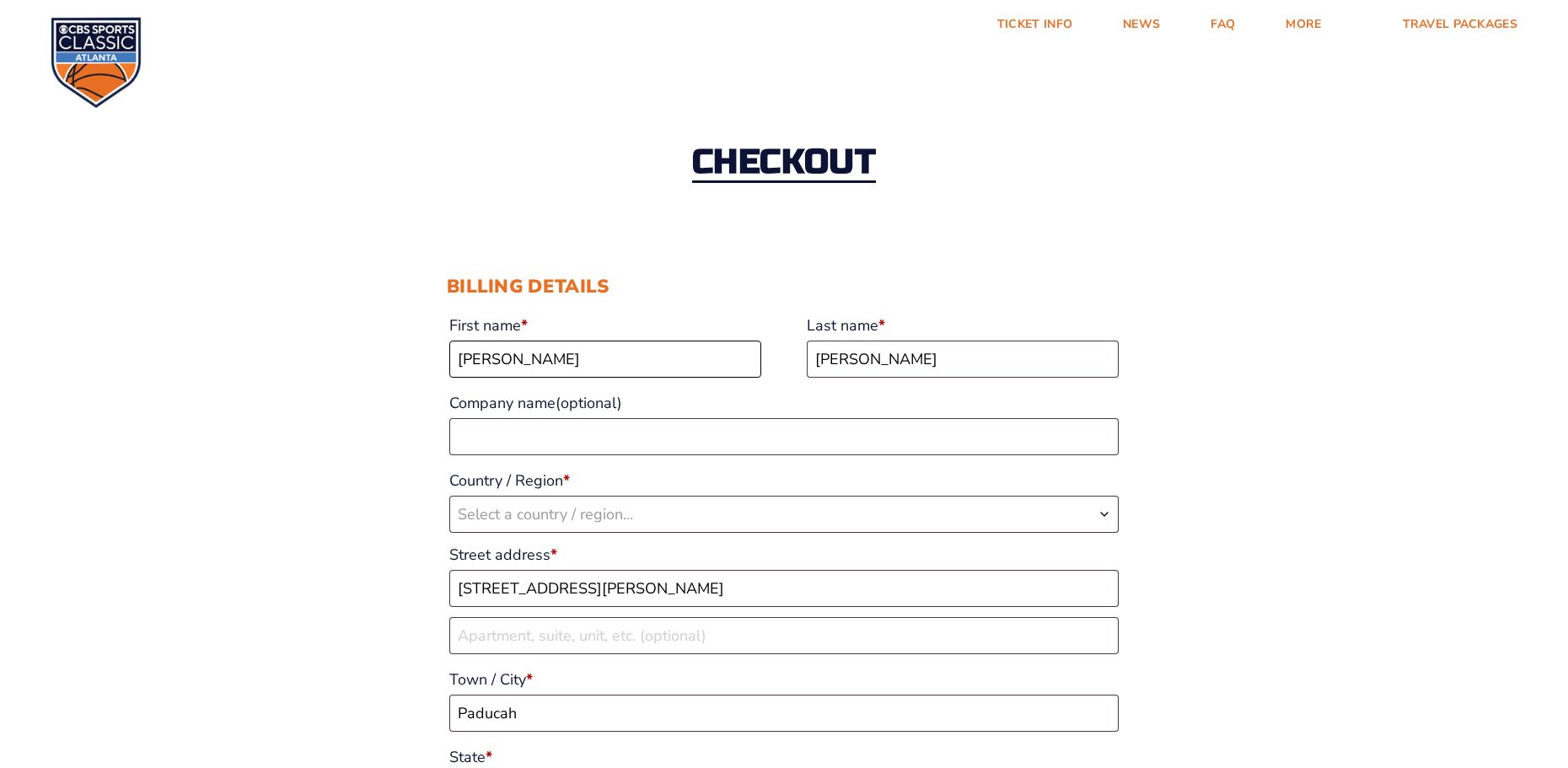
scroll to position [407, 0]
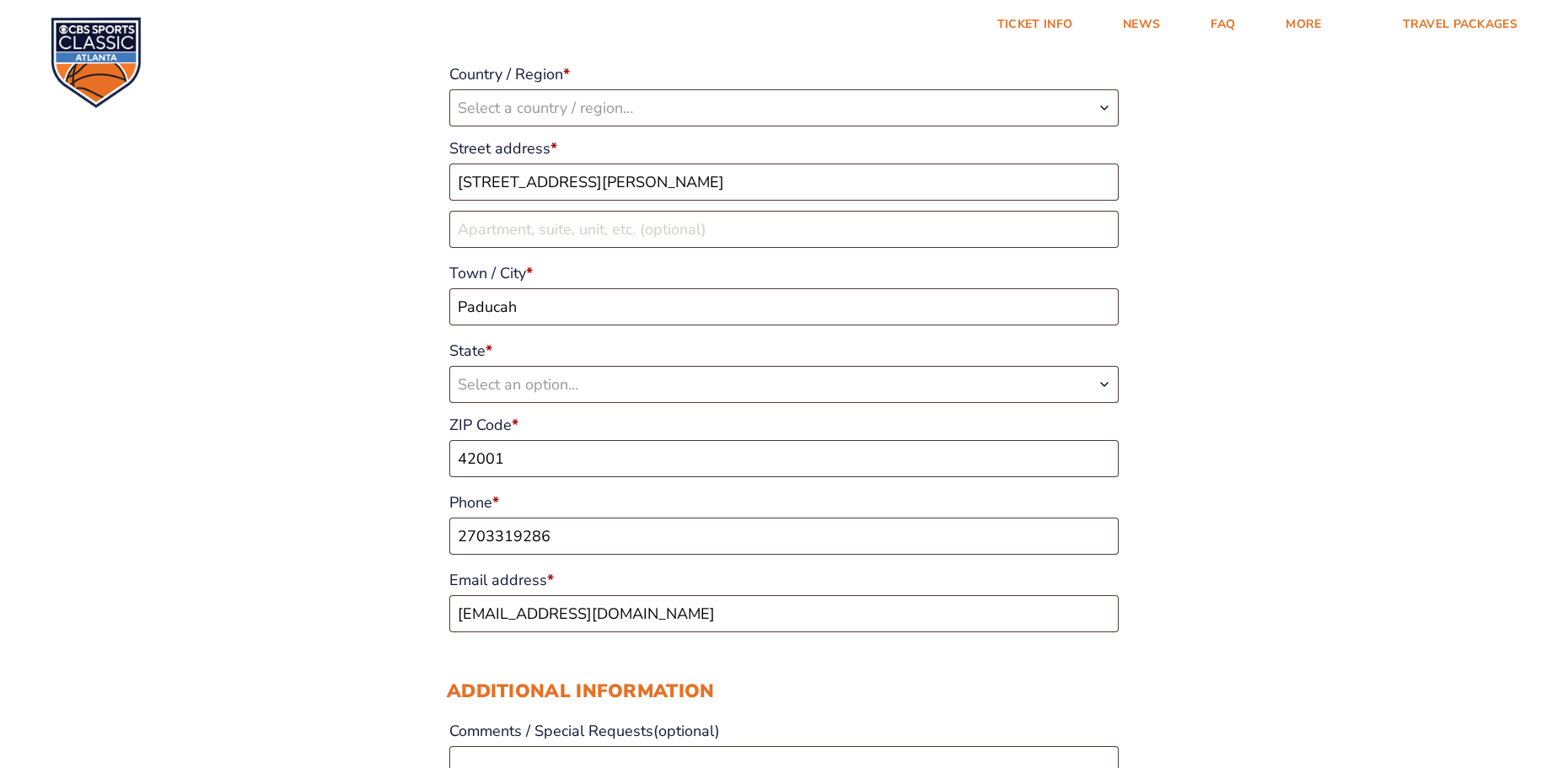
select select "US"
select select "KY"
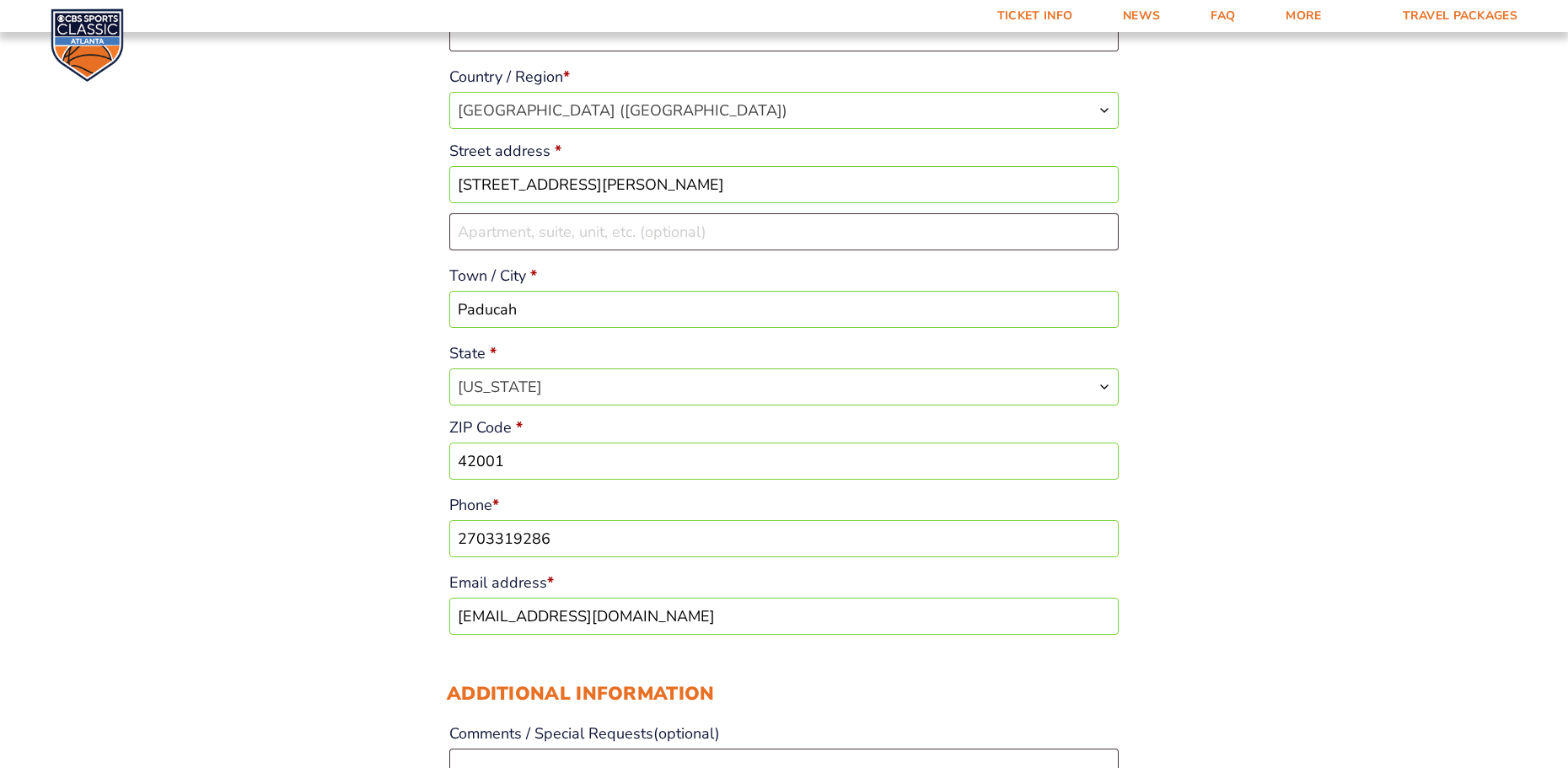
scroll to position [238, 0]
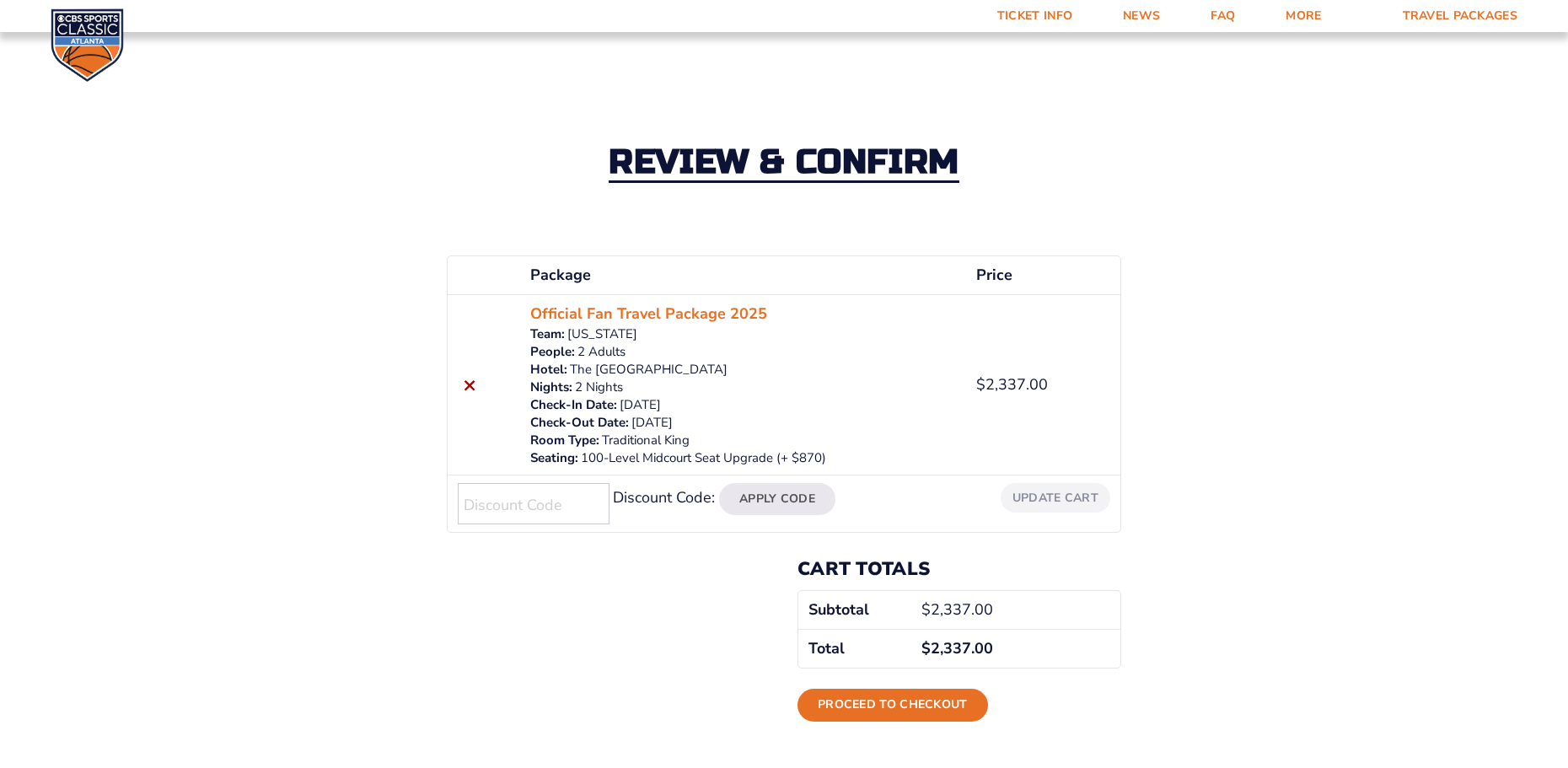
scroll to position [166, 0]
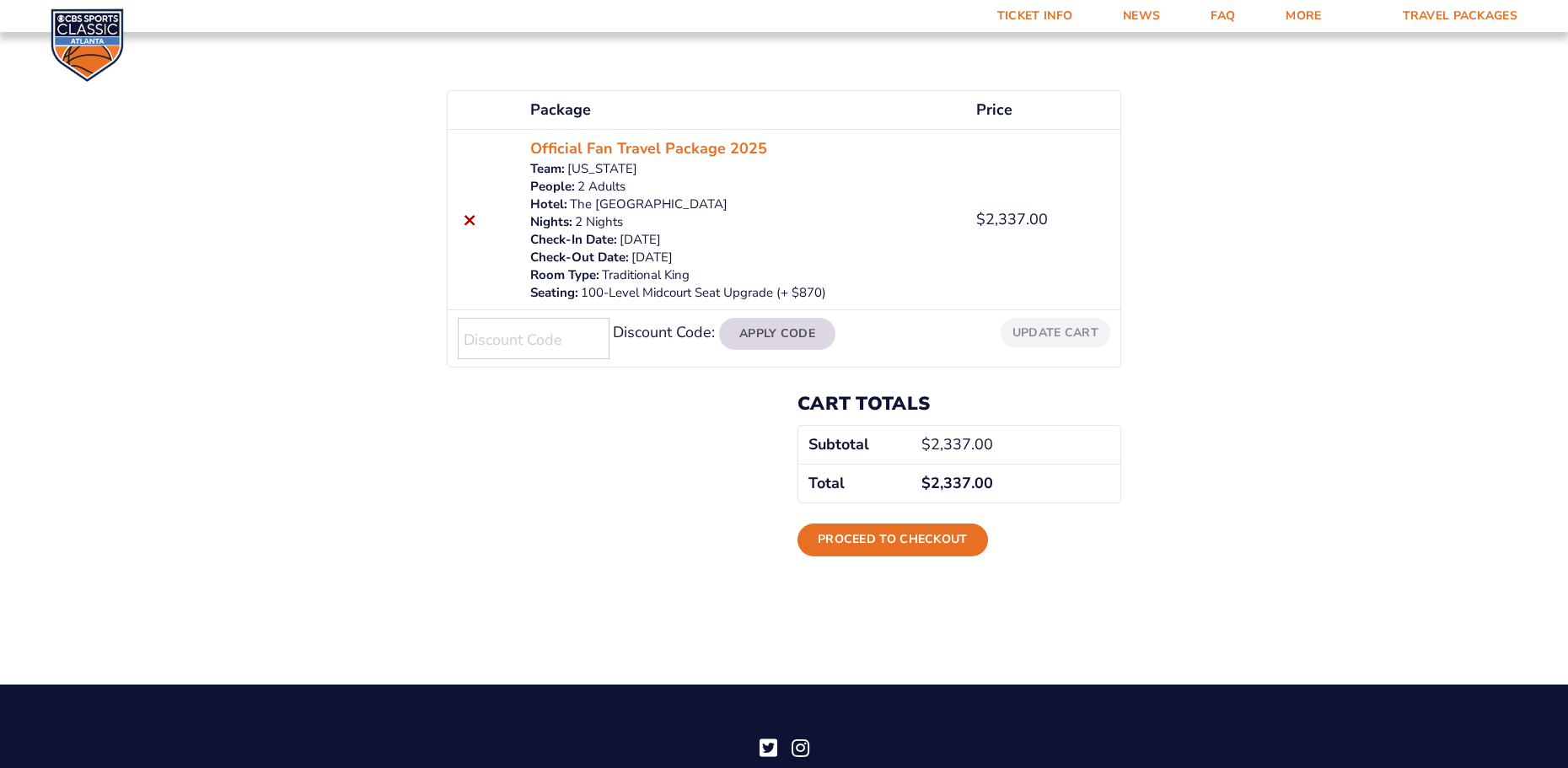
click at [769, 329] on button "Apply Code" at bounding box center [776, 334] width 117 height 32
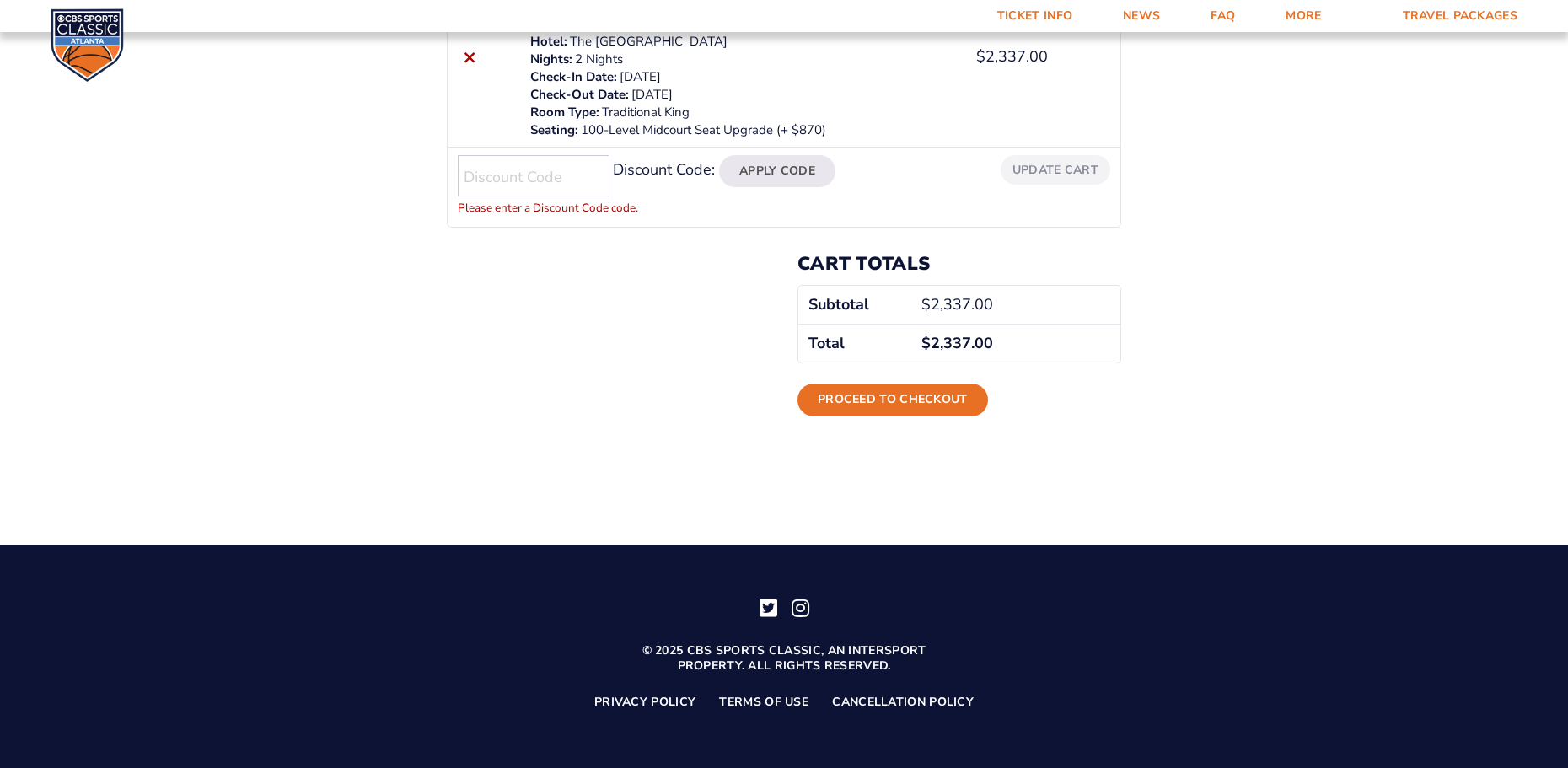
scroll to position [330, 0]
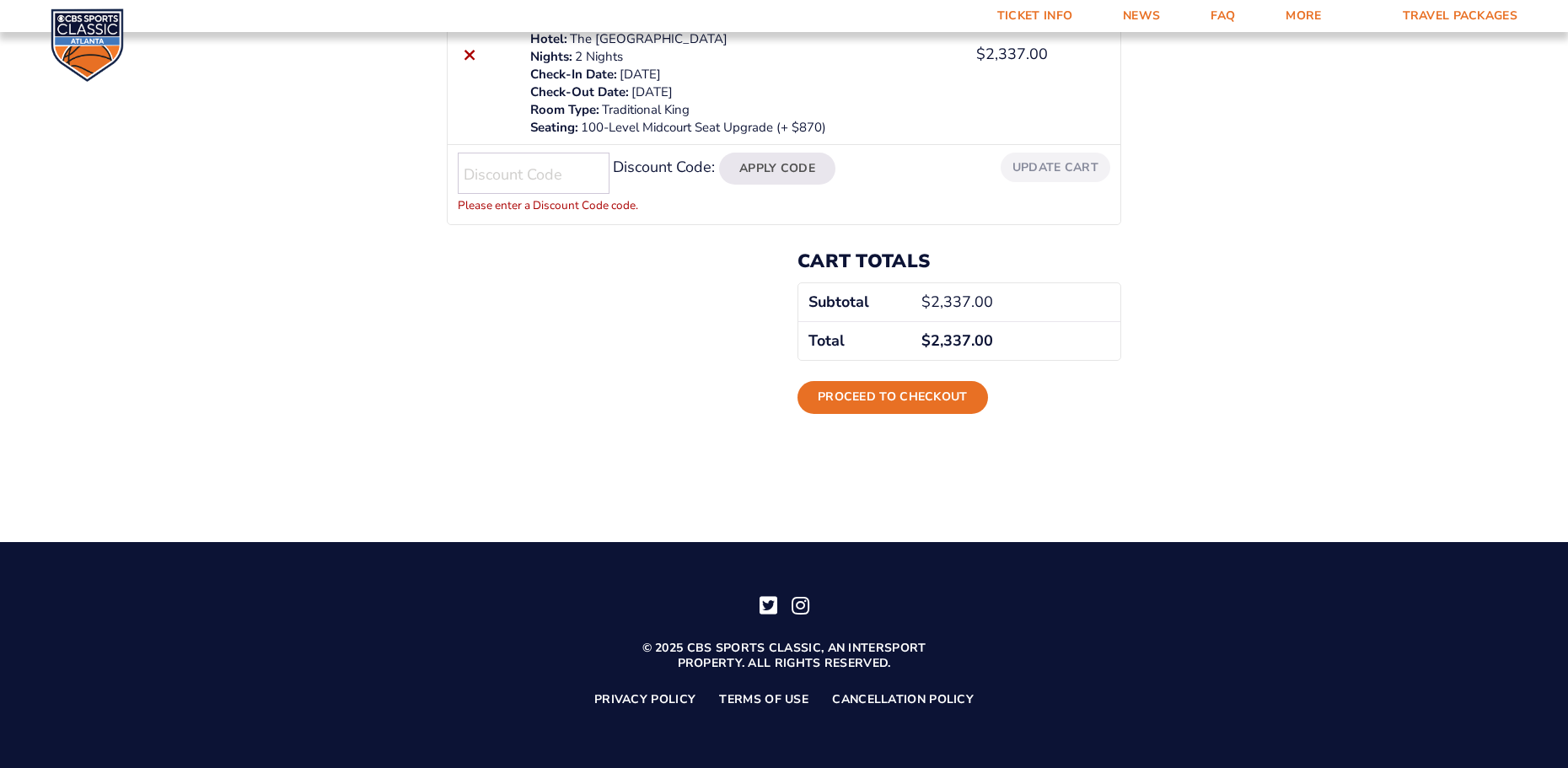
click at [495, 167] on input "Discount Code:" at bounding box center [534, 174] width 152 height 41
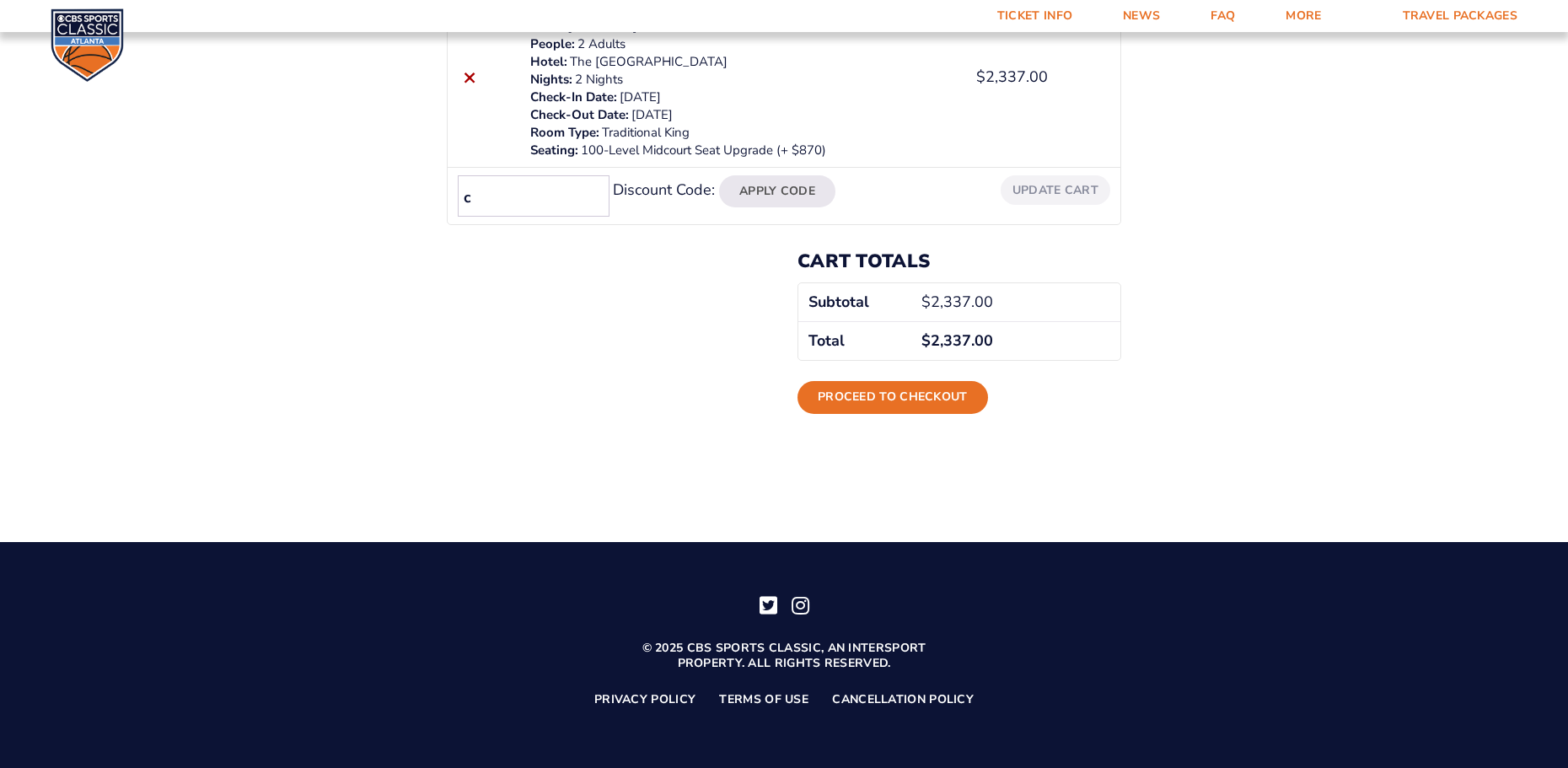
scroll to position [308, 0]
click at [491, 197] on input "cbs sports" at bounding box center [534, 196] width 152 height 41
click at [533, 197] on input "cbssports" at bounding box center [534, 196] width 152 height 41
type input "c"
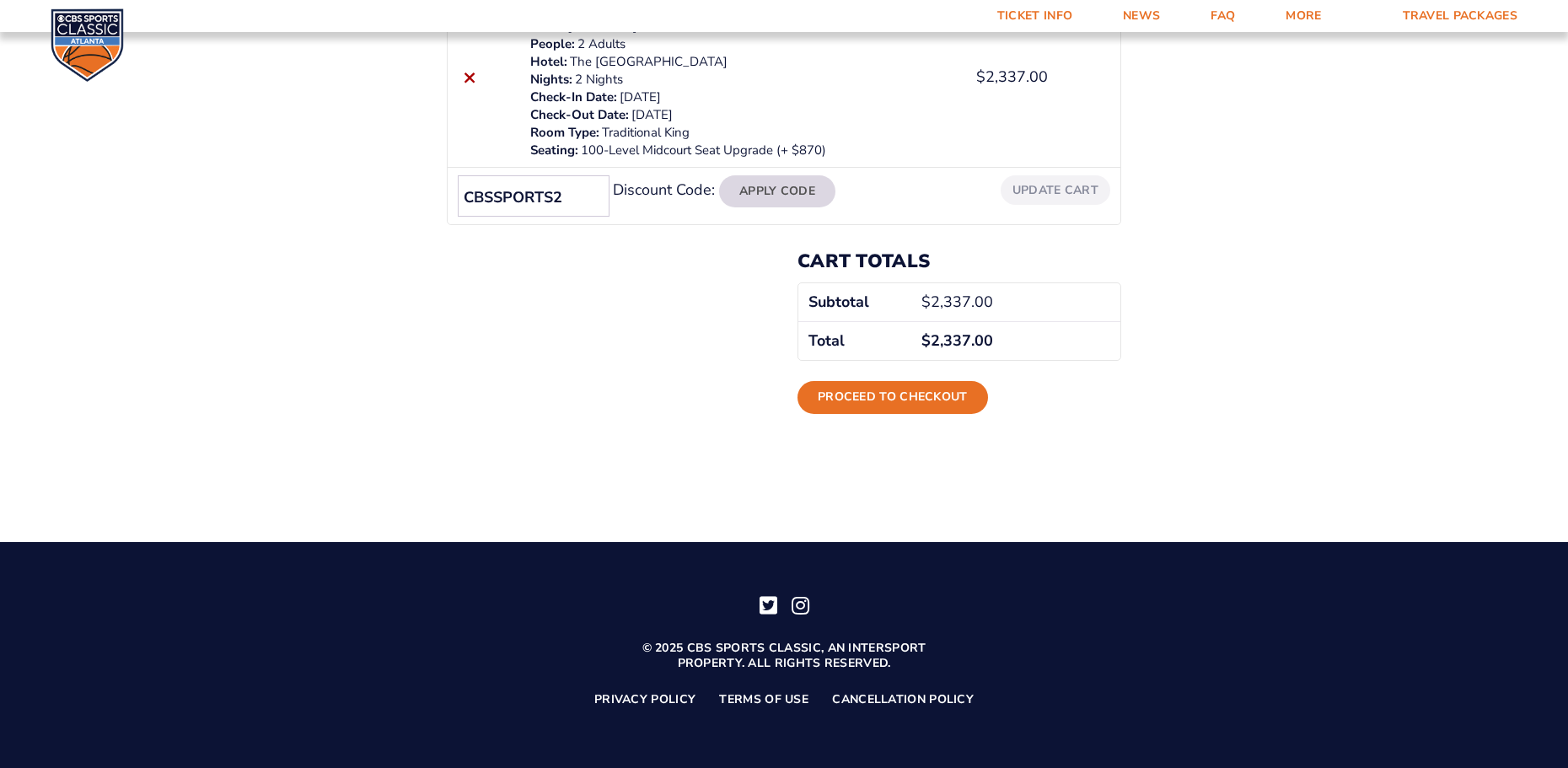
type input "CBSSPORTS2"
click at [760, 190] on button "Apply Code" at bounding box center [776, 191] width 117 height 32
type input "C"
type input "NOFEES15"
click at [770, 189] on button "Apply Code" at bounding box center [776, 191] width 117 height 32
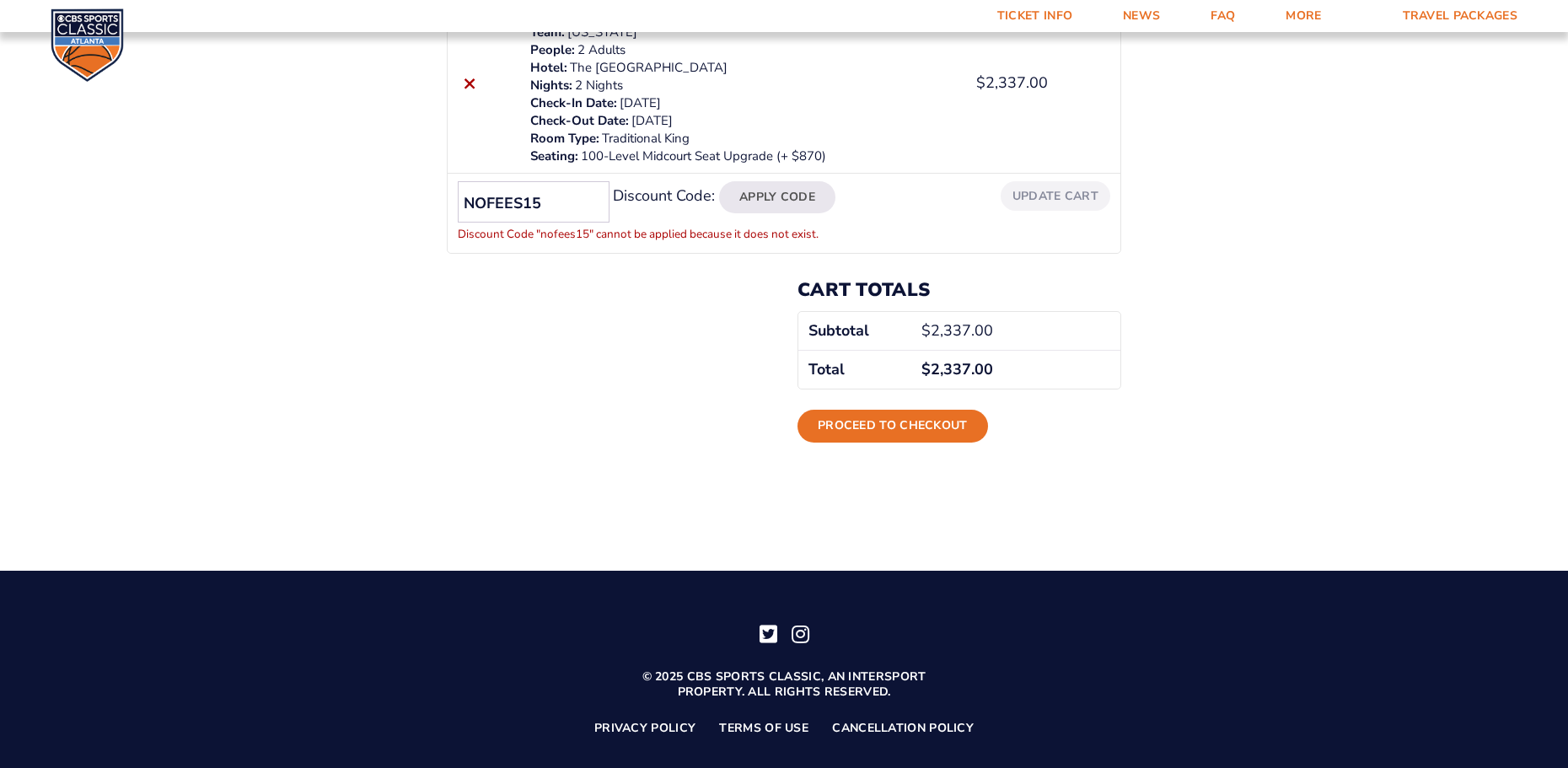
scroll to position [330, 0]
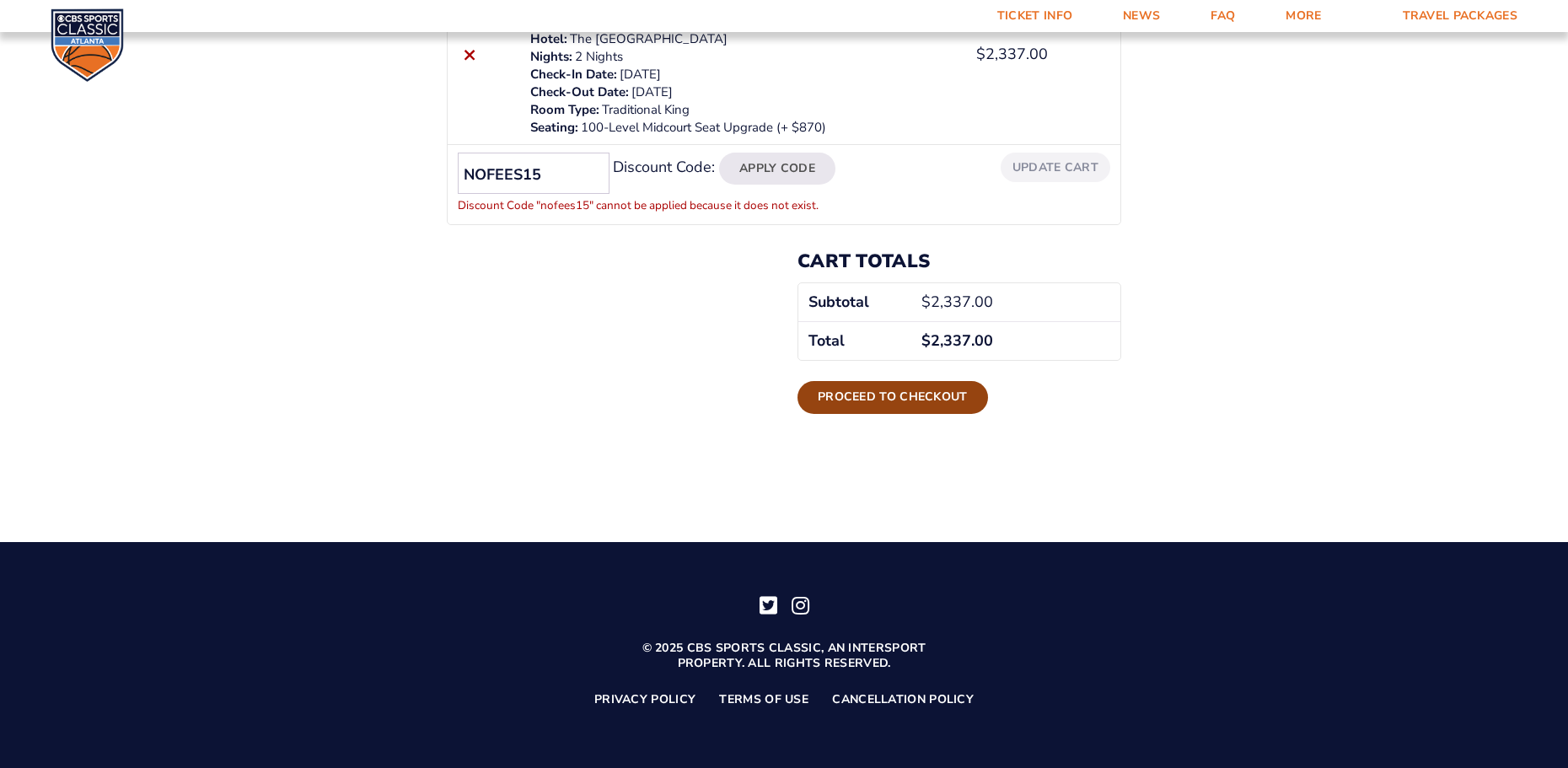
click at [892, 397] on link "Proceed to checkout" at bounding box center [892, 397] width 190 height 32
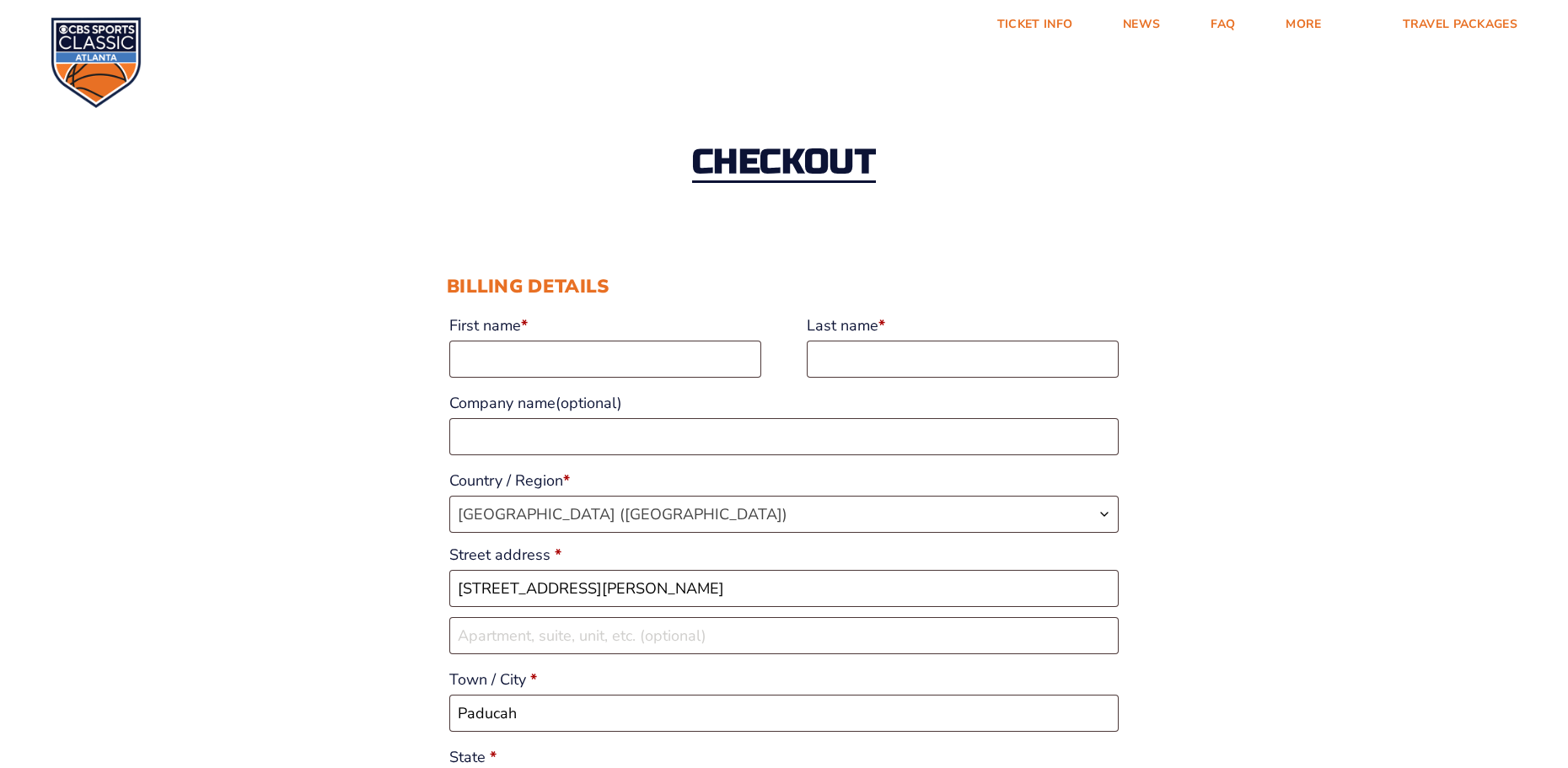
select select "KY"
click at [478, 358] on input "First name *" at bounding box center [605, 360] width 312 height 37
click at [824, 360] on input "Last name *" at bounding box center [962, 360] width 312 height 37
type input "[PERSON_NAME]"
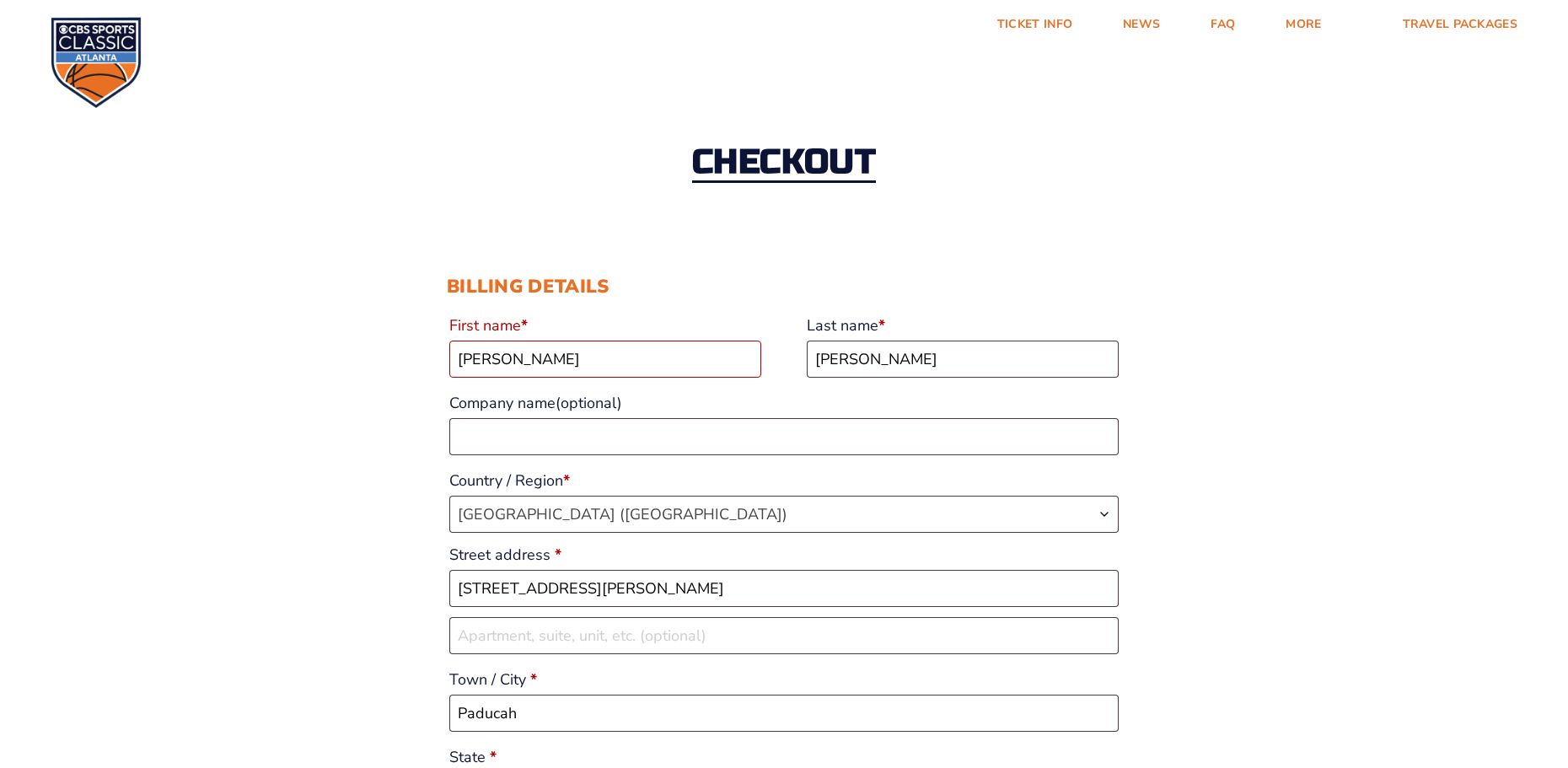
type input "2703319286"
type input "[EMAIL_ADDRESS][DOMAIN_NAME]"
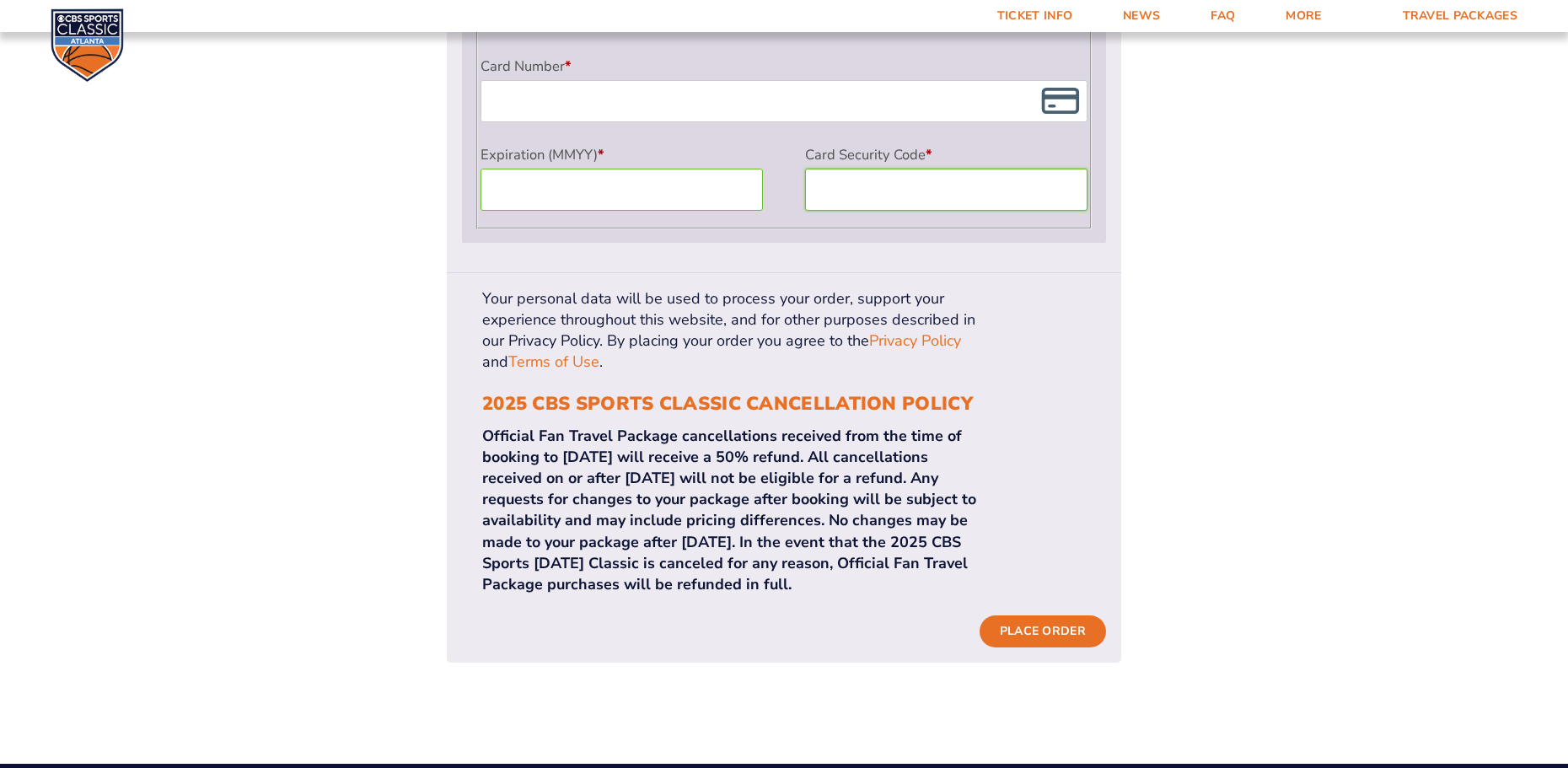
scroll to position [1671, 0]
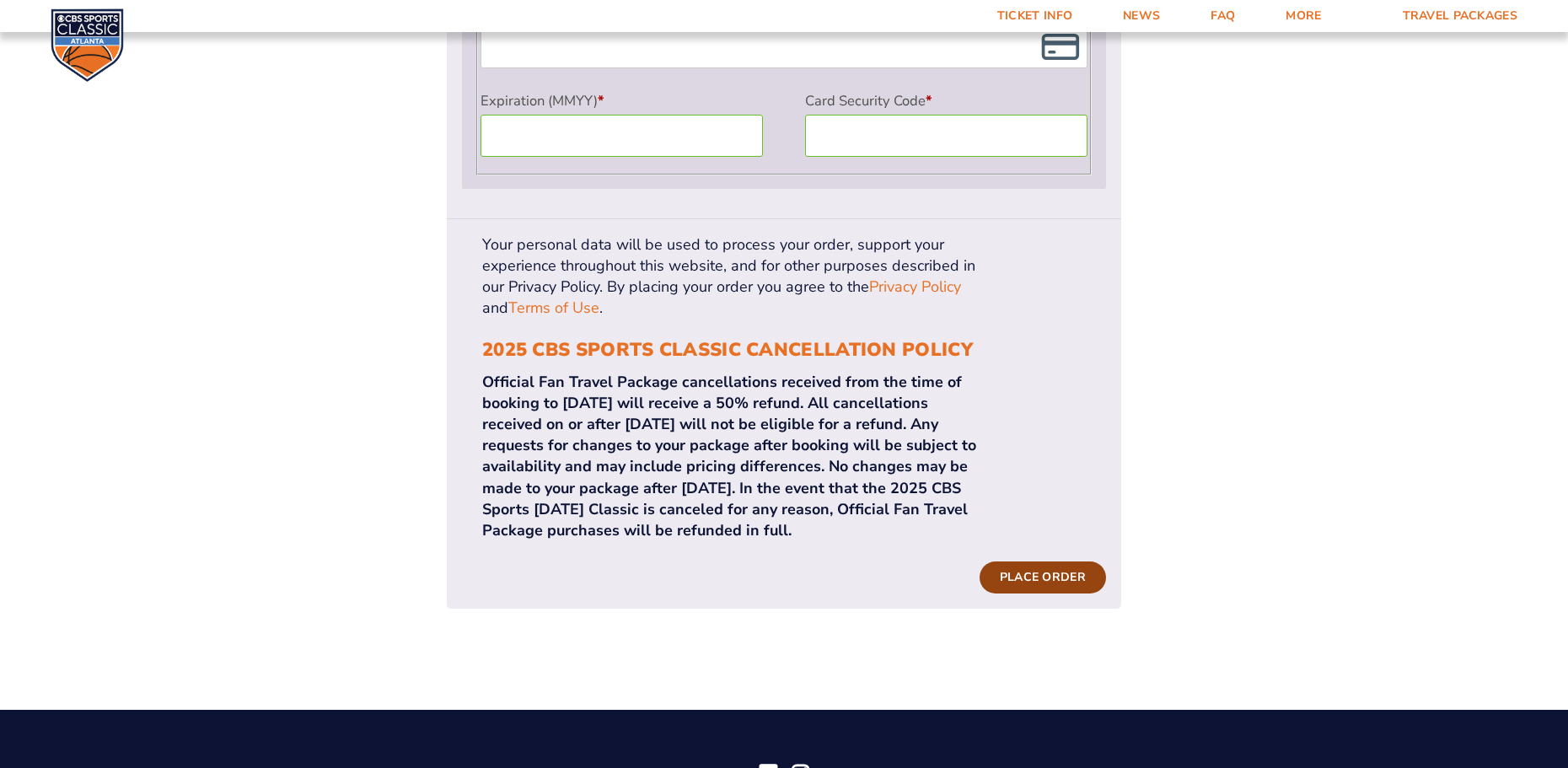
click at [1034, 562] on button "Place order" at bounding box center [1042, 578] width 126 height 32
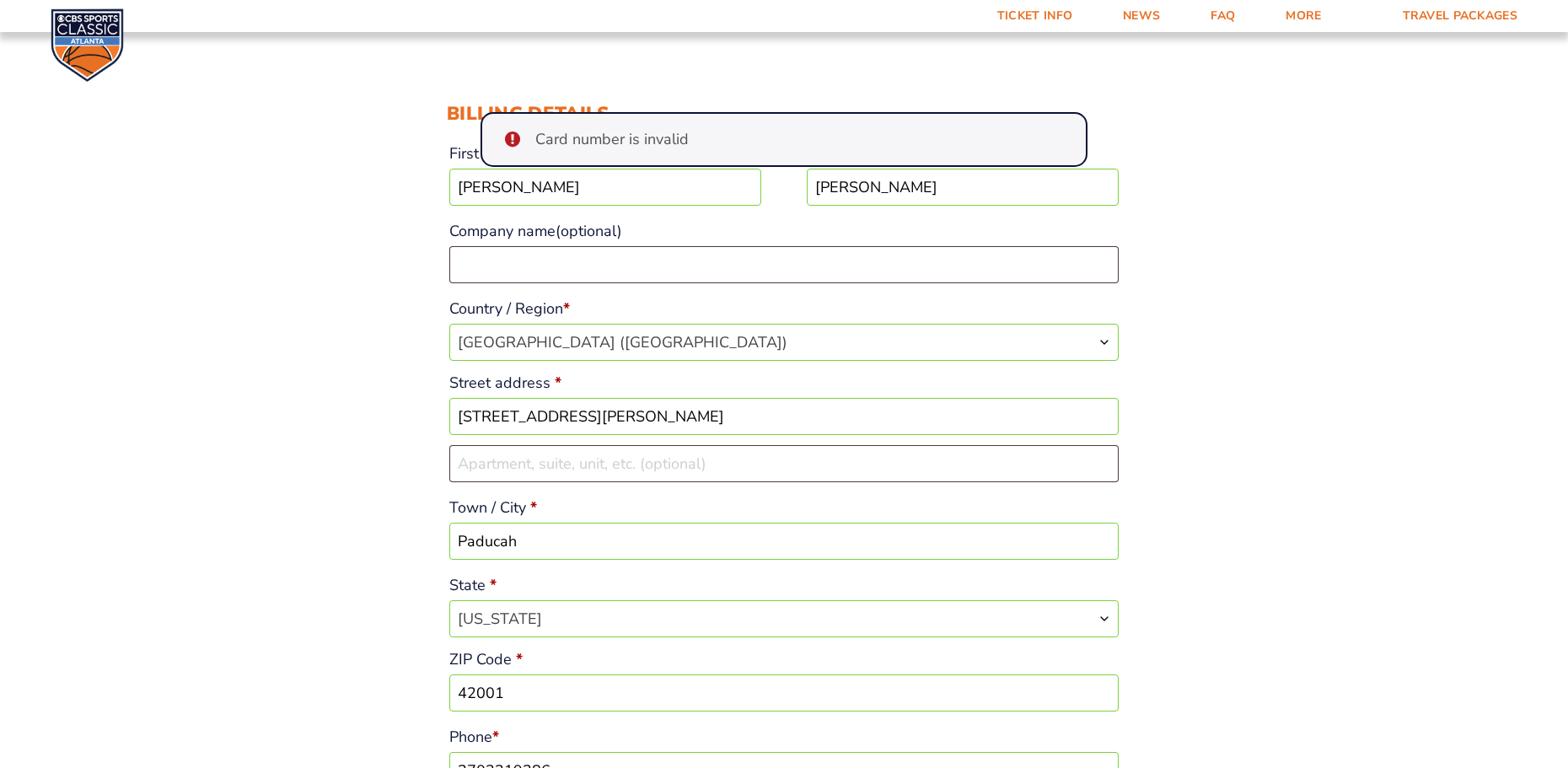
scroll to position [44, 0]
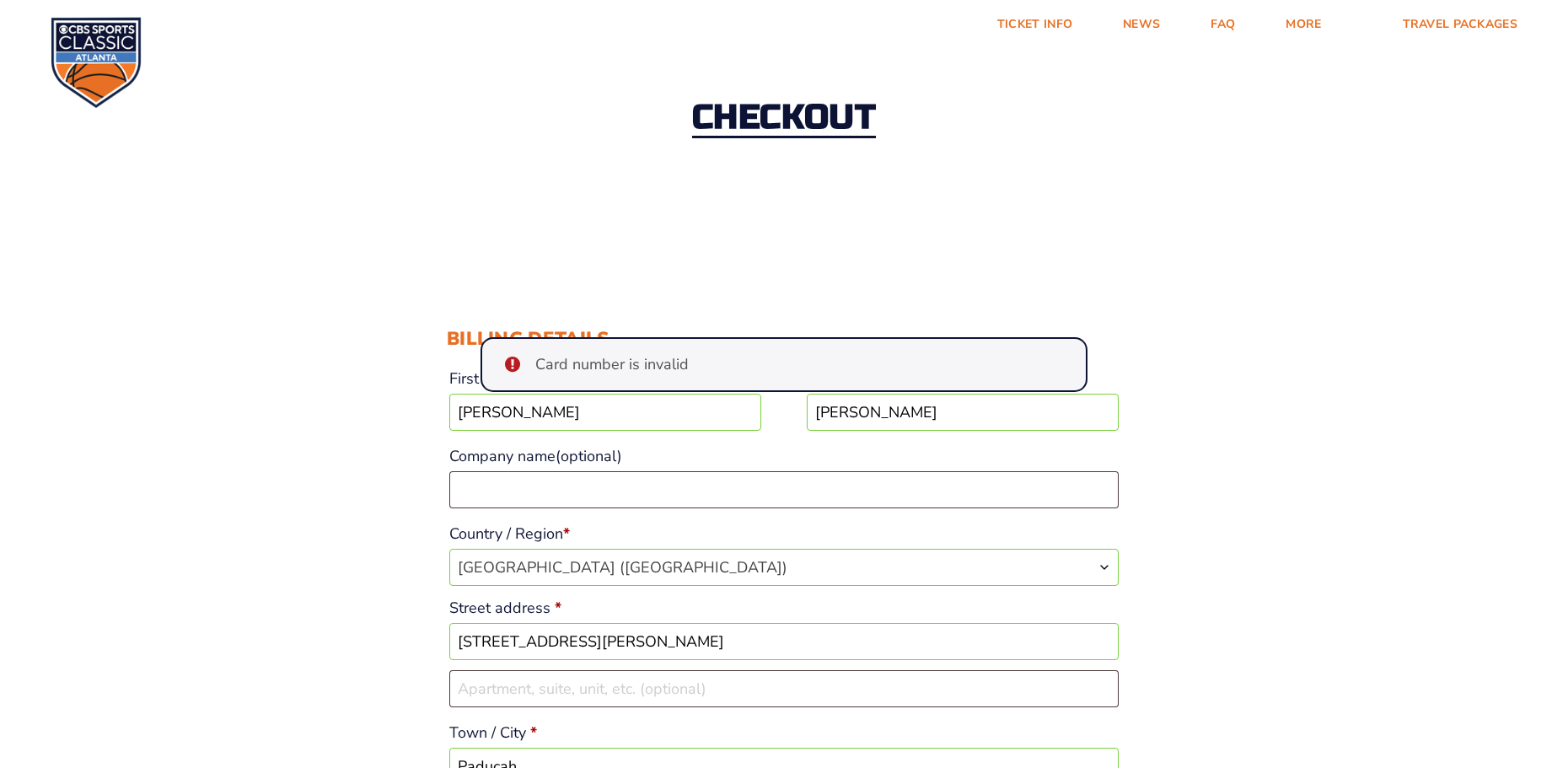
click at [727, 359] on div "Card number is invalid" at bounding box center [784, 365] width 607 height 55
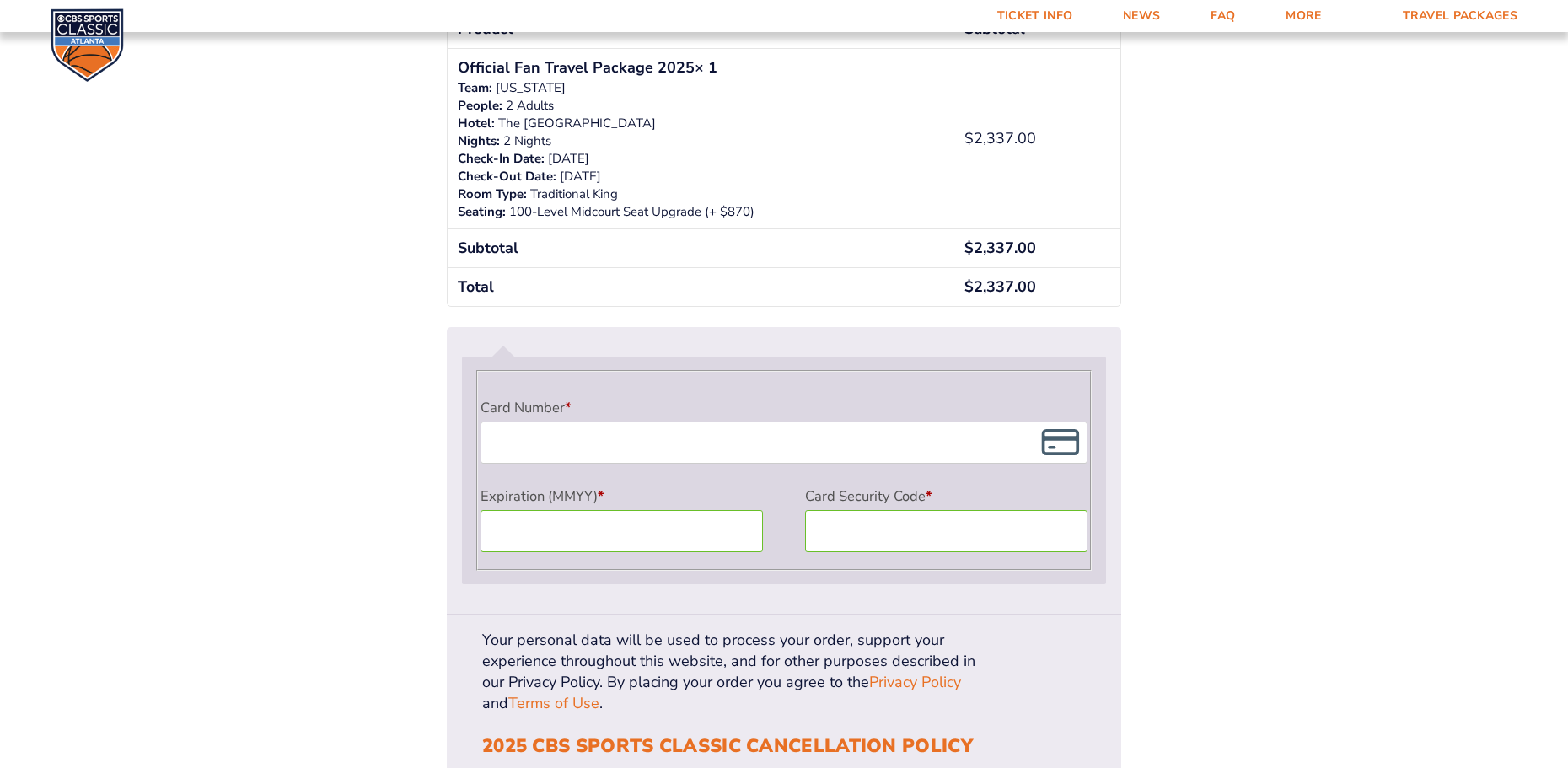
scroll to position [1478, 0]
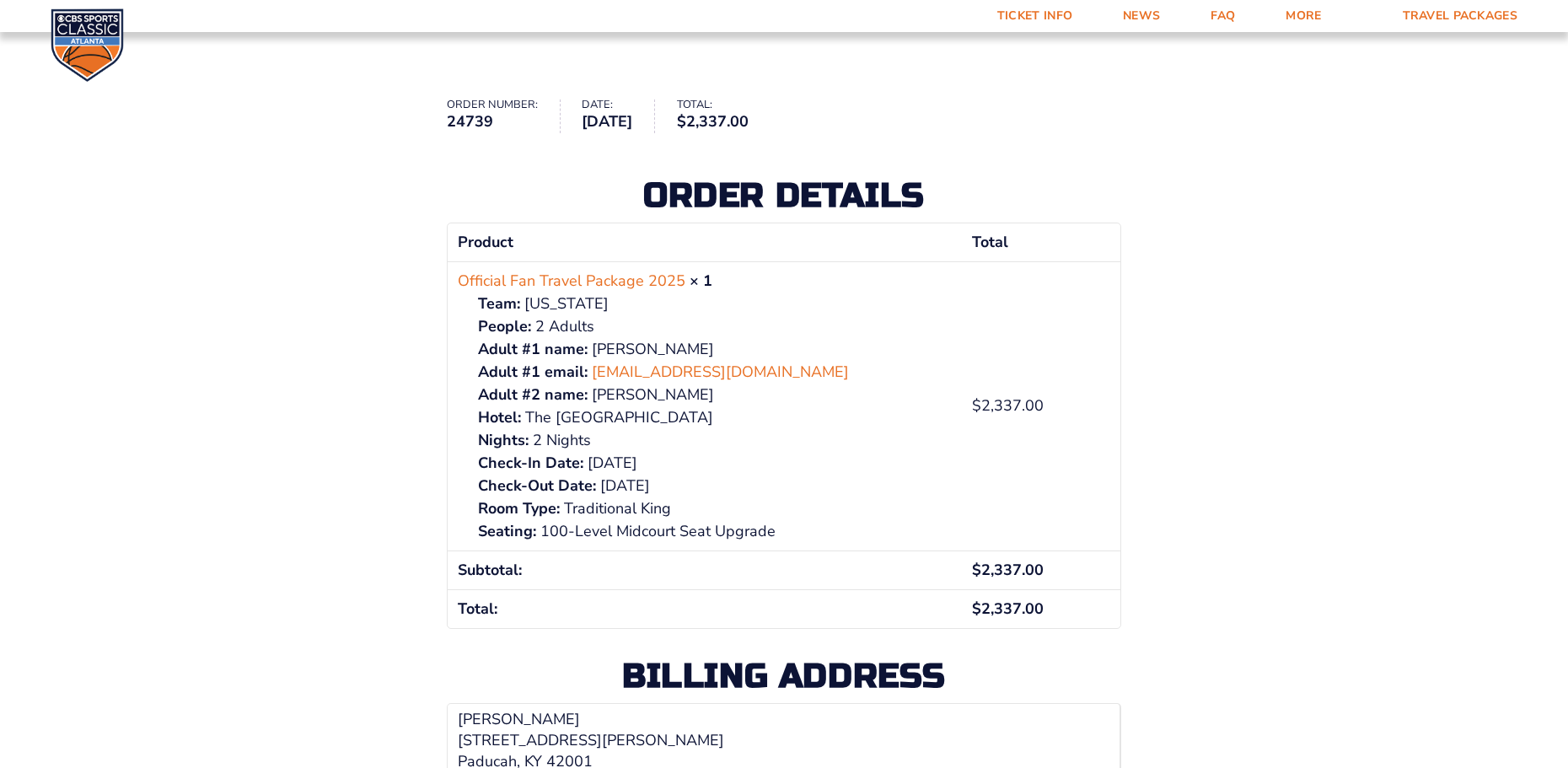
scroll to position [337, 0]
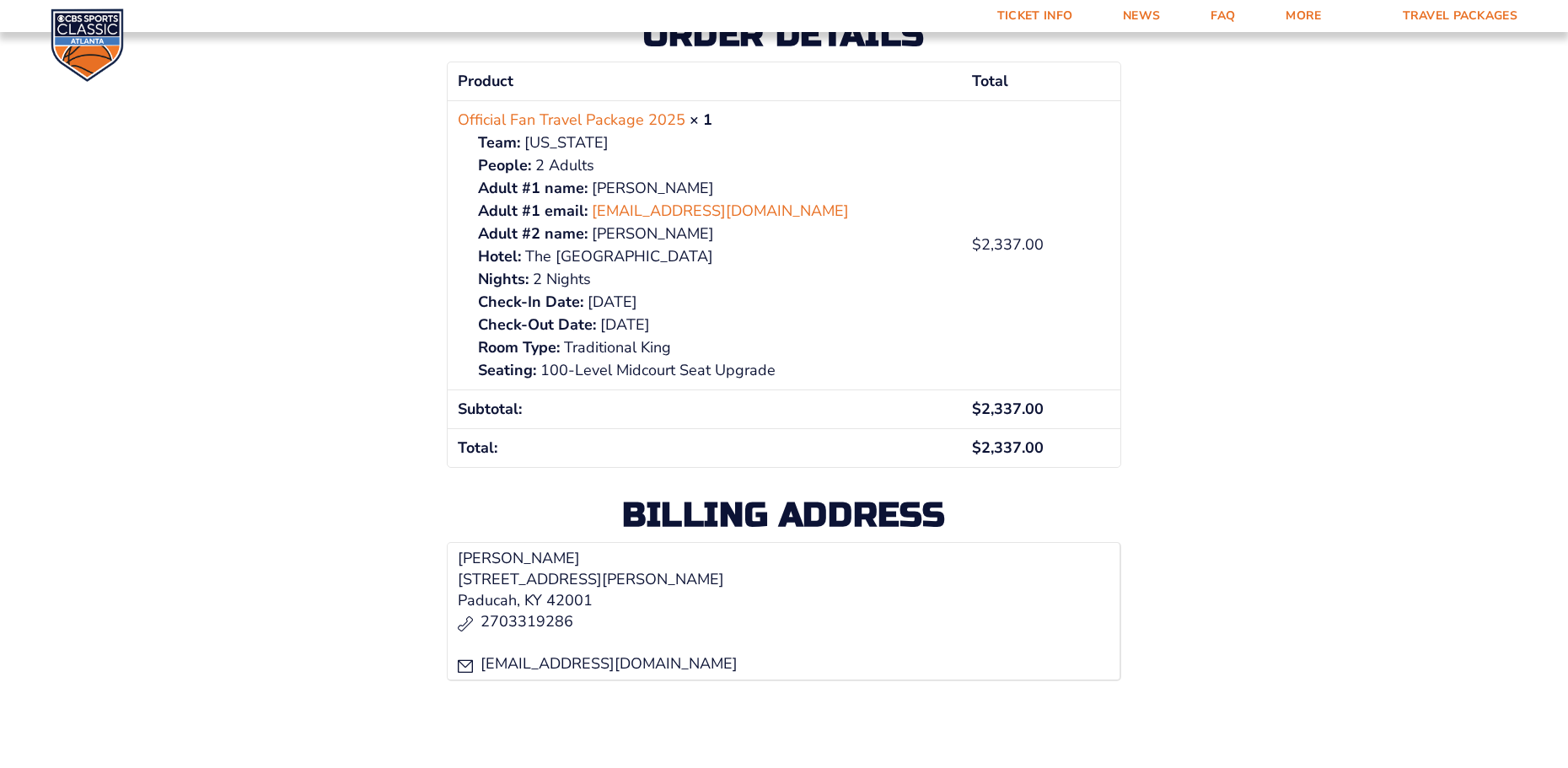
click at [345, 342] on div "Order received Order number: 24739 Date: August 12, 2025 Total: $ 2,337.00 Orde…" at bounding box center [784, 207] width 1568 height 946
drag, startPoint x: 345, startPoint y: 342, endPoint x: 339, endPoint y: 408, distance: 66.3
